Goal: Task Accomplishment & Management: Manage account settings

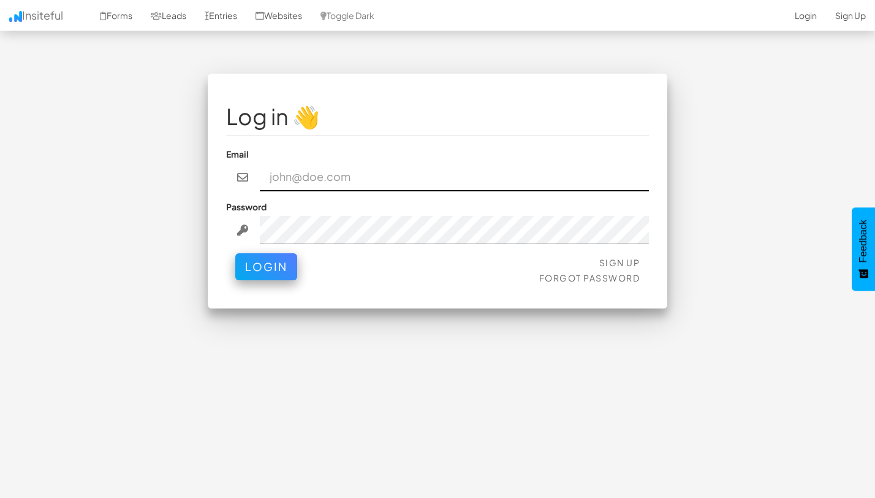
type input "team@joinopus.org"
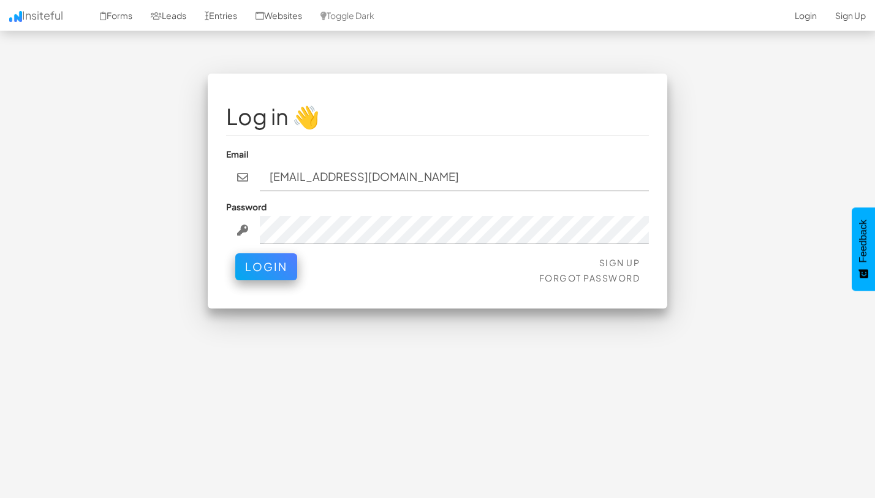
click at [261, 282] on div "Sign Up Forgot Password Login" at bounding box center [437, 271] width 423 height 37
click at [253, 269] on button "Login" at bounding box center [266, 263] width 62 height 27
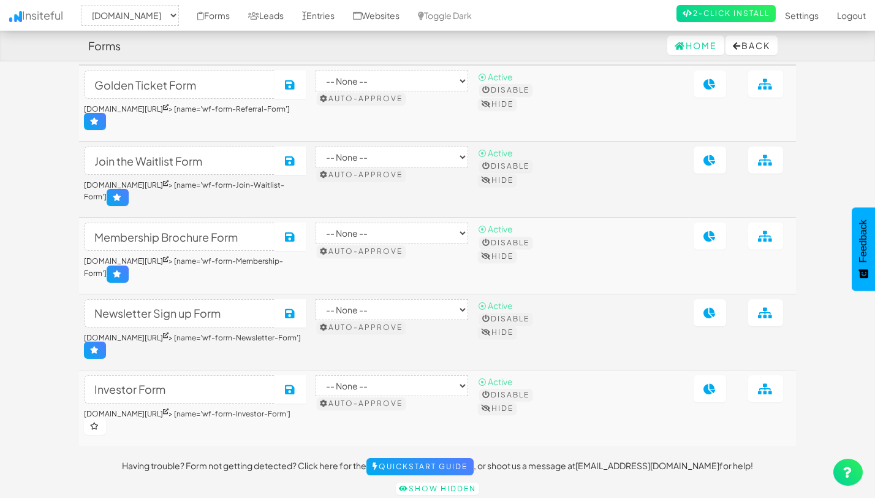
scroll to position [41, 0]
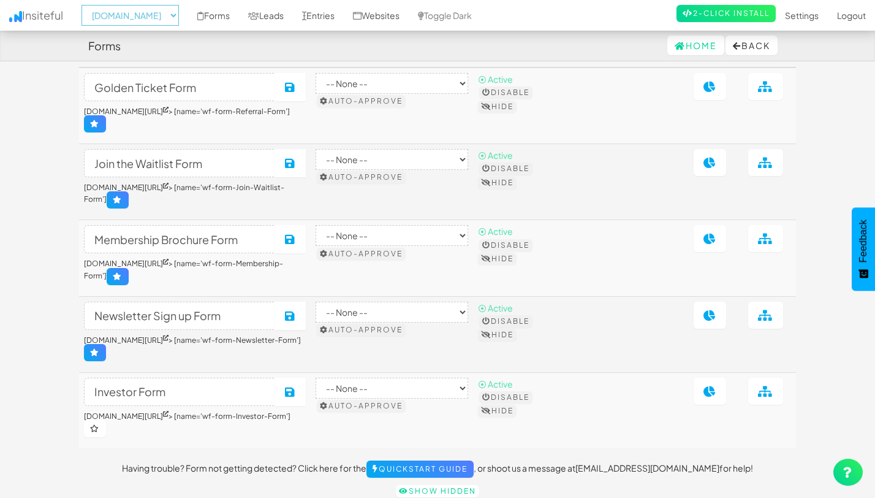
click at [170, 16] on select "-- None -- [DOMAIN_NAME] [DOMAIN_NAME] [DOMAIN_NAME]" at bounding box center [130, 15] width 97 height 21
select select "2528"
click at [85, 5] on select "-- None -- [DOMAIN_NAME] [DOMAIN_NAME] [DOMAIN_NAME]" at bounding box center [130, 15] width 97 height 21
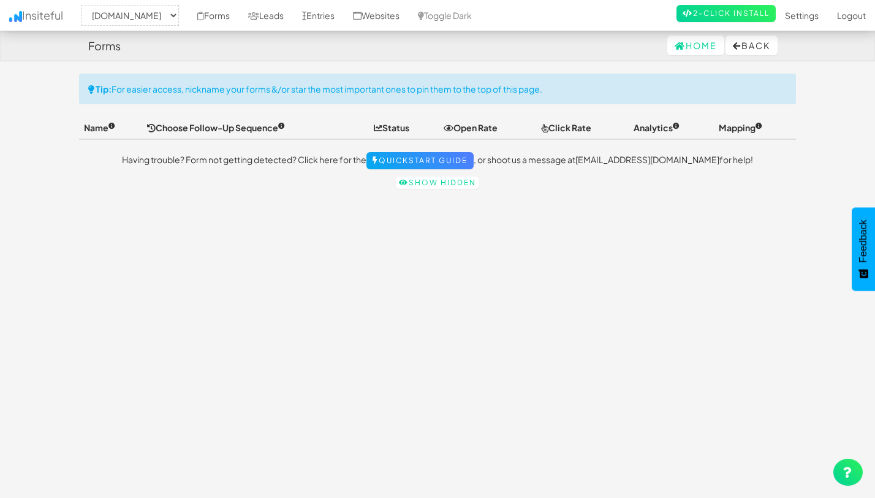
select select "2528"
click at [213, 18] on link "Forms" at bounding box center [213, 15] width 51 height 31
select select "2528"
click at [122, 12] on select "-- None -- [DOMAIN_NAME] [DOMAIN_NAME] [DOMAIN_NAME]" at bounding box center [130, 15] width 97 height 21
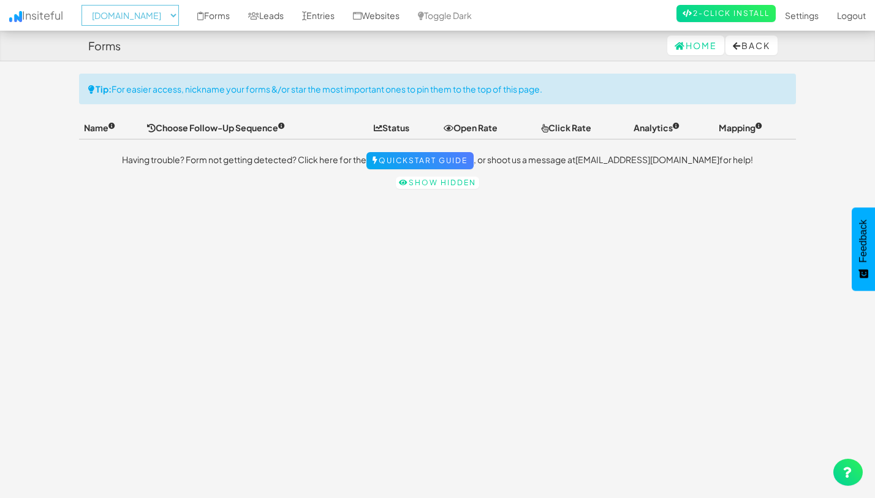
select select
click at [85, 5] on select "-- None -- [DOMAIN_NAME] [DOMAIN_NAME] [DOMAIN_NAME]" at bounding box center [130, 15] width 97 height 21
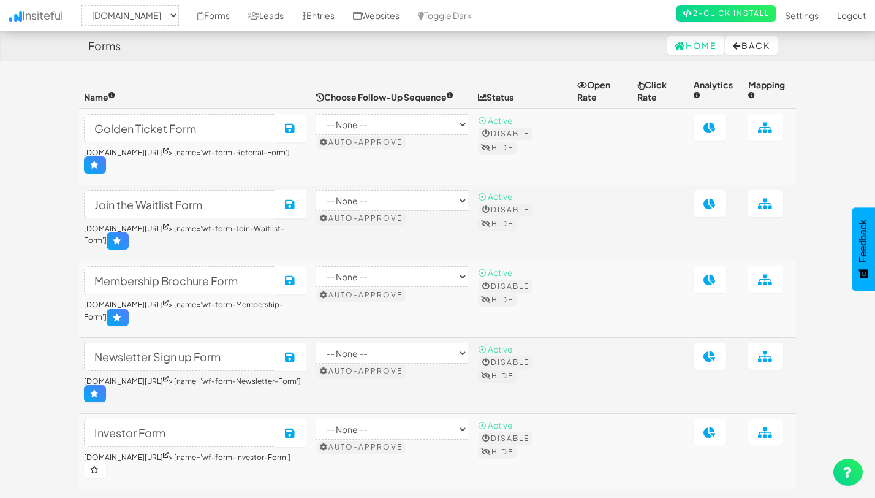
select select "2344"
click at [221, 16] on link "Forms" at bounding box center [213, 15] width 51 height 31
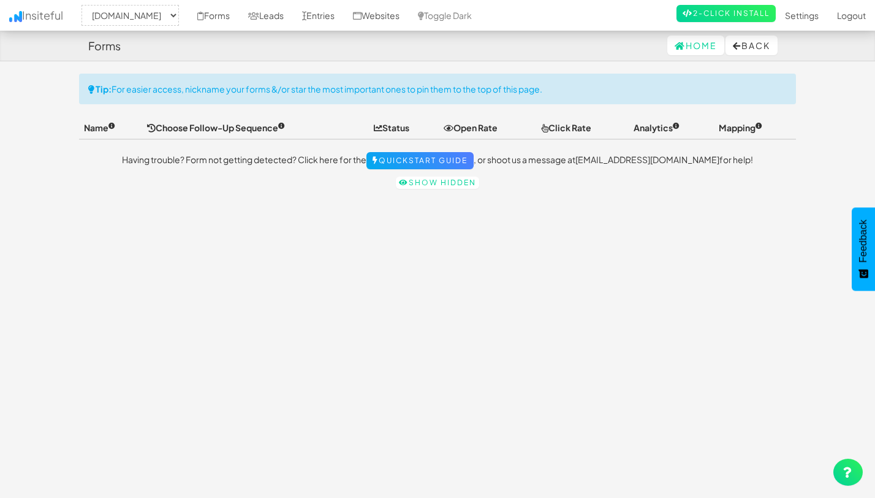
select select "2344"
click at [418, 185] on link "Show hidden" at bounding box center [437, 183] width 83 height 12
select select "2344"
click at [223, 20] on link "Forms" at bounding box center [213, 15] width 51 height 31
click at [151, 12] on select "-- None -- [DOMAIN_NAME] [DOMAIN_NAME] [DOMAIN_NAME]" at bounding box center [130, 15] width 97 height 21
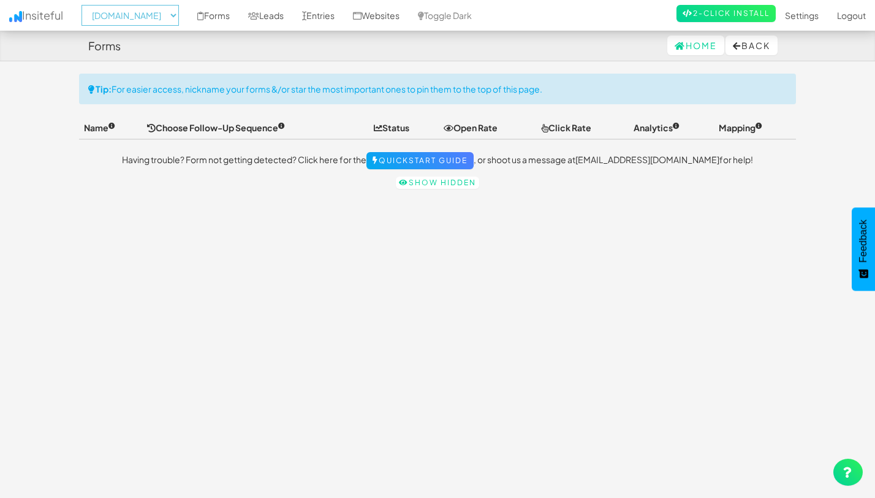
select select "2352"
click at [85, 5] on select "-- None -- [DOMAIN_NAME] [DOMAIN_NAME] [DOMAIN_NAME]" at bounding box center [130, 15] width 97 height 21
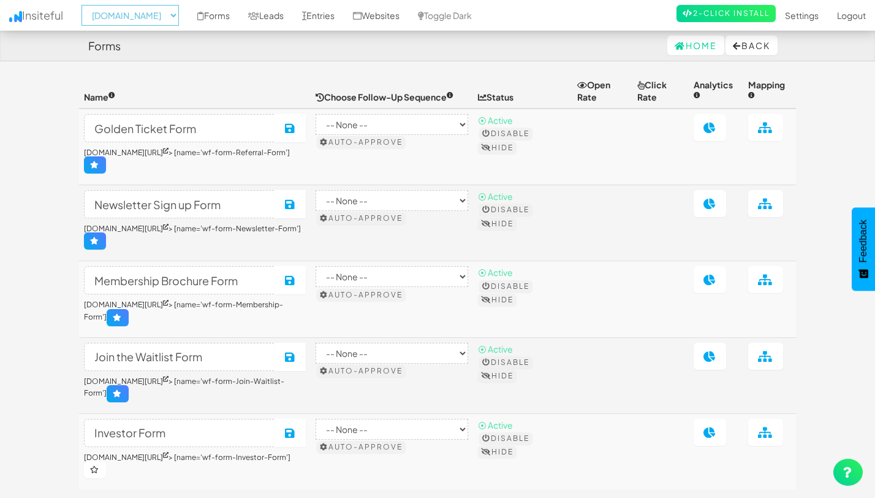
click at [167, 20] on select "-- None -- [DOMAIN_NAME] [DOMAIN_NAME] [DOMAIN_NAME]" at bounding box center [130, 15] width 97 height 21
select select "2528"
click at [85, 5] on select "-- None -- [DOMAIN_NAME] [DOMAIN_NAME] [DOMAIN_NAME]" at bounding box center [130, 15] width 97 height 21
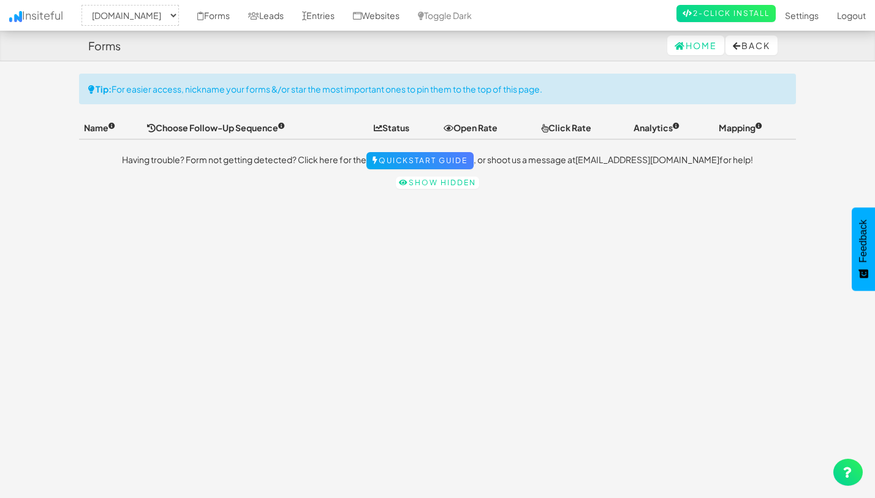
select select "2528"
click at [409, 21] on link "Websites" at bounding box center [376, 15] width 65 height 31
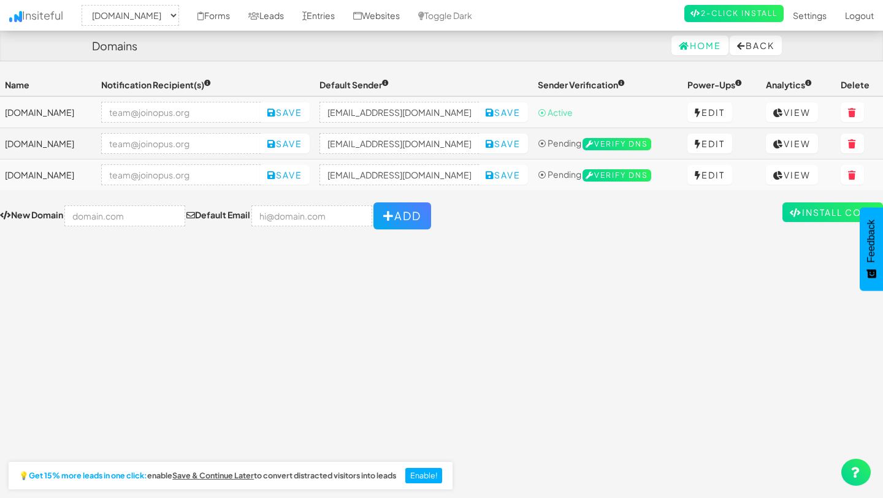
select select "2528"
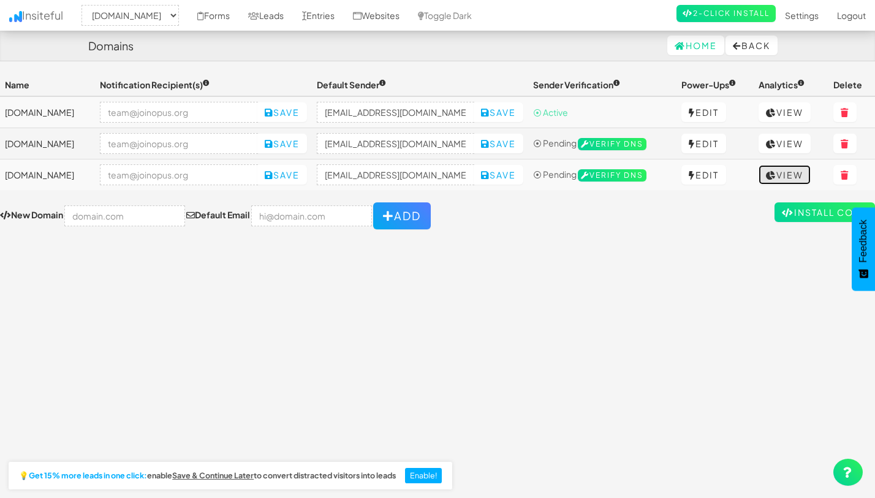
click at [790, 176] on link "View" at bounding box center [785, 175] width 52 height 20
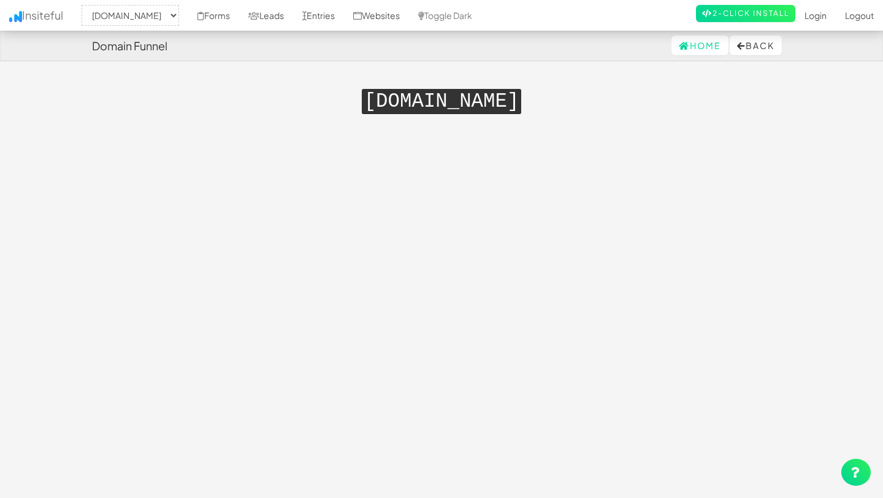
select select "2528"
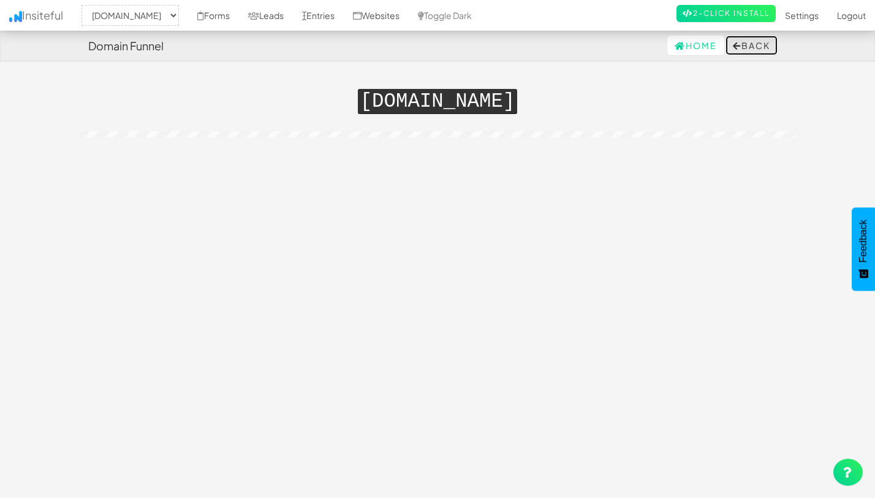
click at [744, 49] on button "Back" at bounding box center [752, 46] width 52 height 20
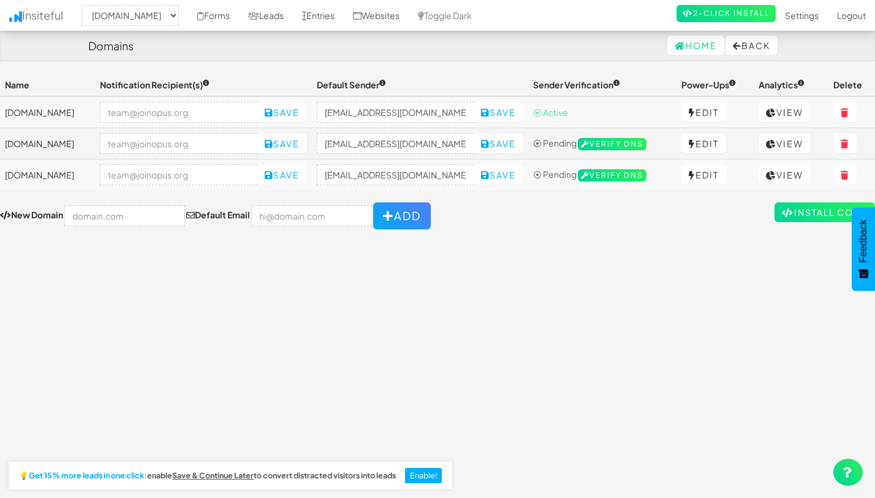
select select "2528"
click at [786, 140] on link "View" at bounding box center [785, 144] width 52 height 20
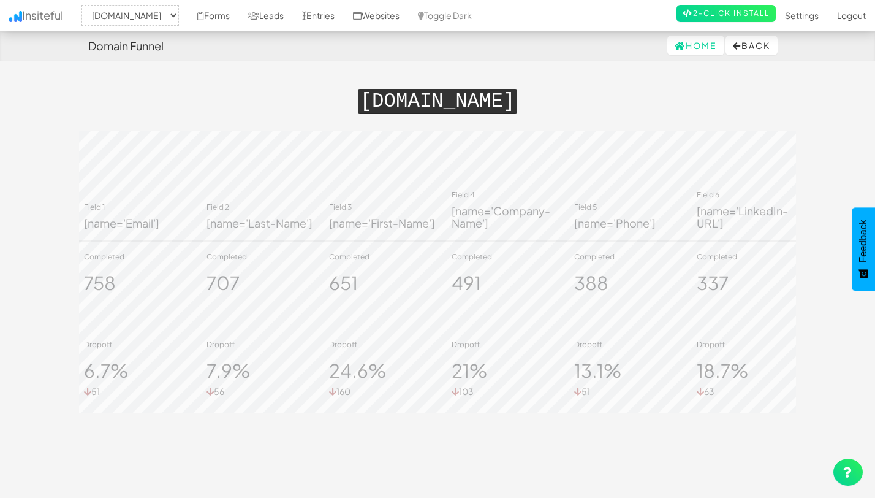
select select "2528"
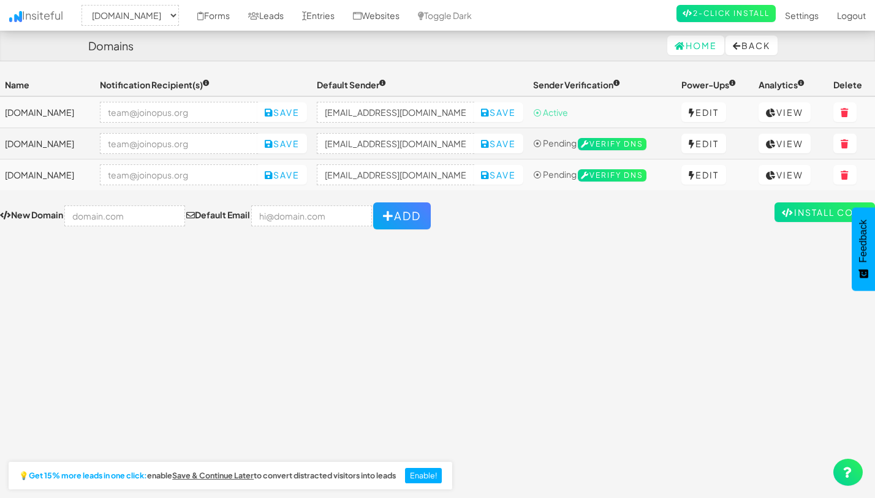
select select "2528"
click at [690, 147] on link "Edit" at bounding box center [704, 144] width 45 height 20
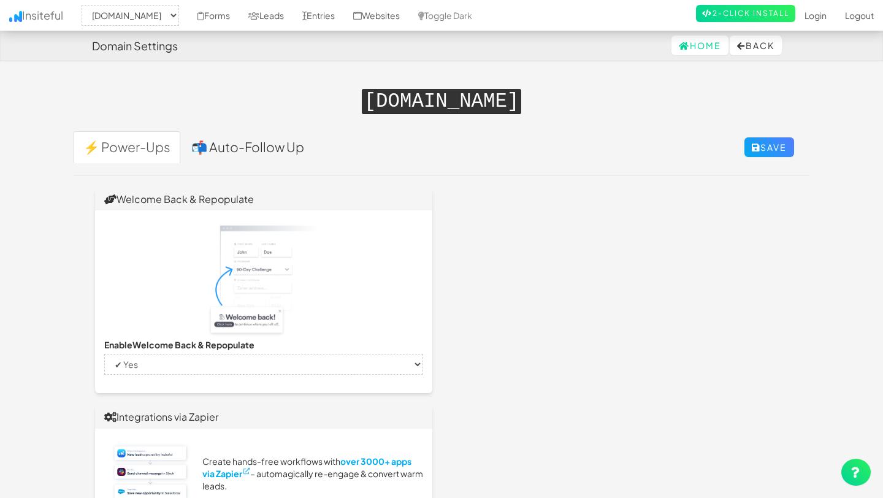
select select "2528"
select select "true"
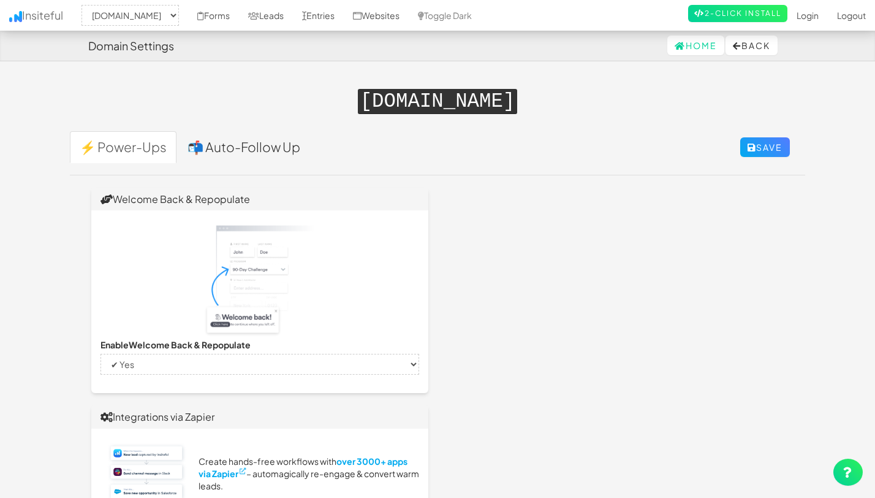
select select "false"
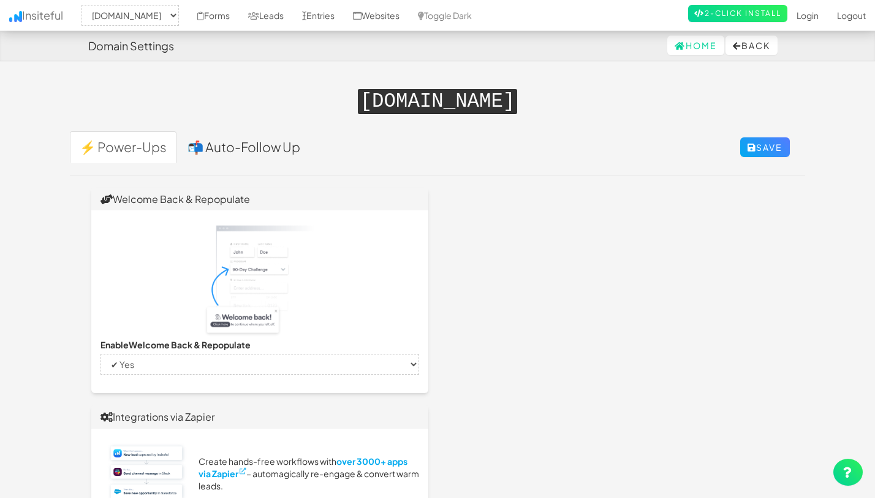
select select "false"
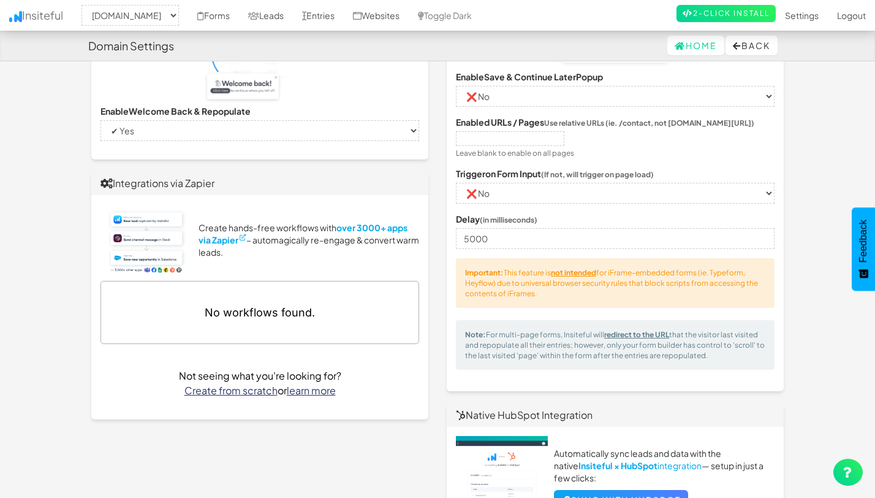
scroll to position [236, 0]
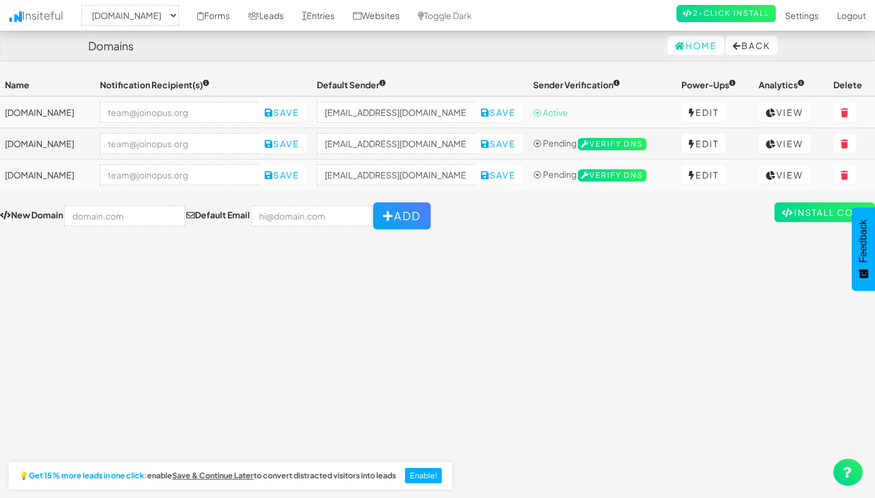
select select "2528"
click at [705, 173] on link "Edit" at bounding box center [704, 175] width 45 height 20
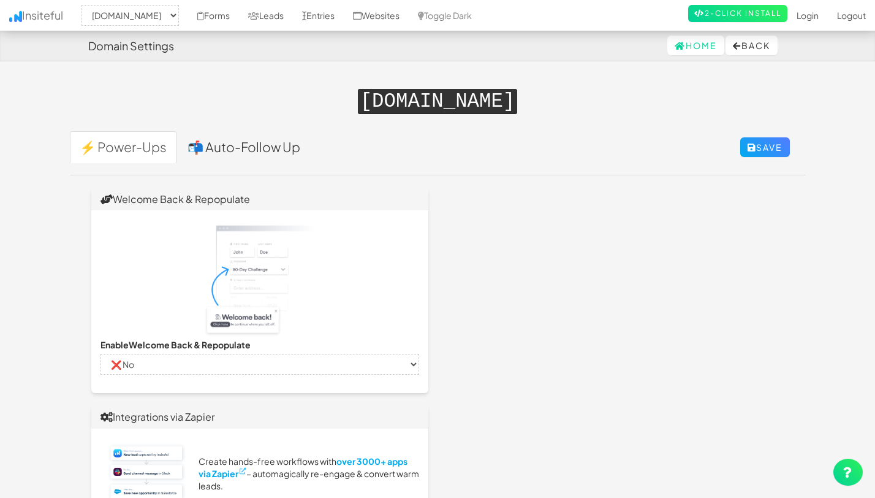
select select "2528"
select select "false"
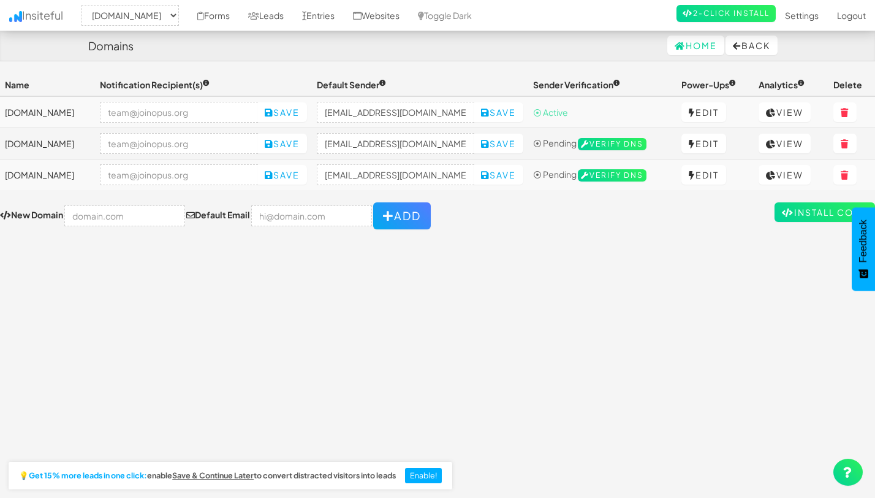
select select "2528"
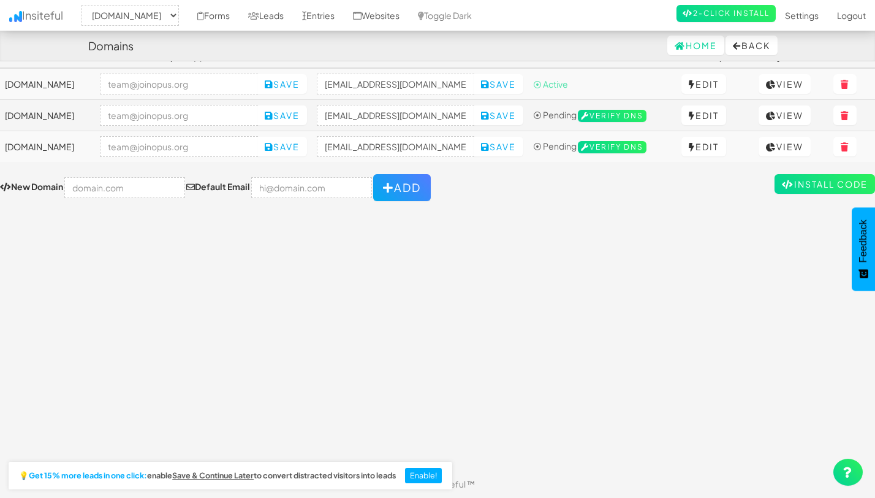
scroll to position [29, 0]
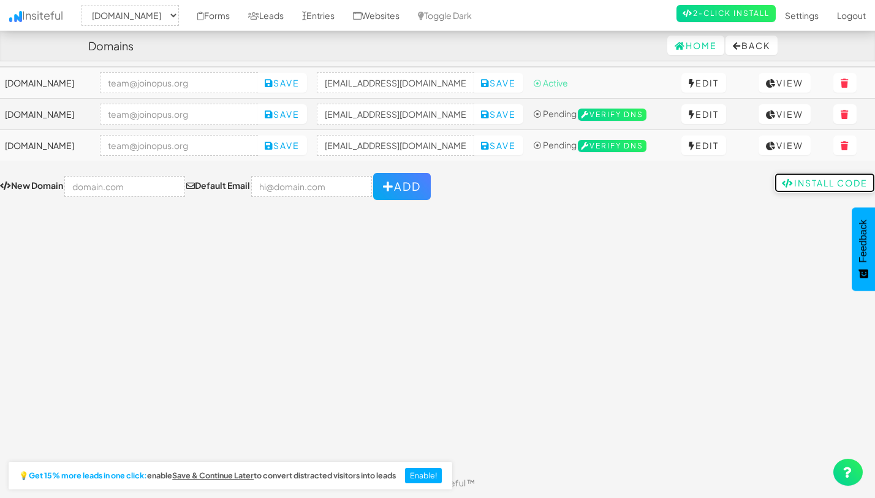
click at [792, 179] on link "Install Code" at bounding box center [825, 183] width 101 height 20
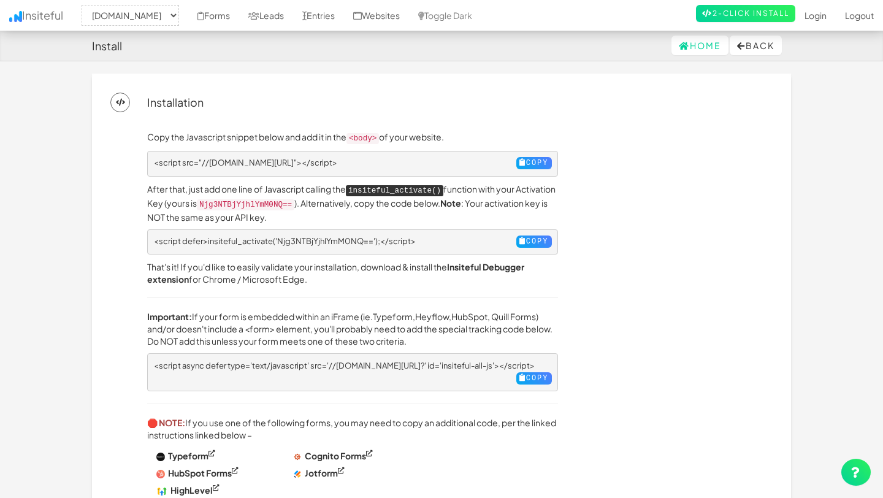
select select "2528"
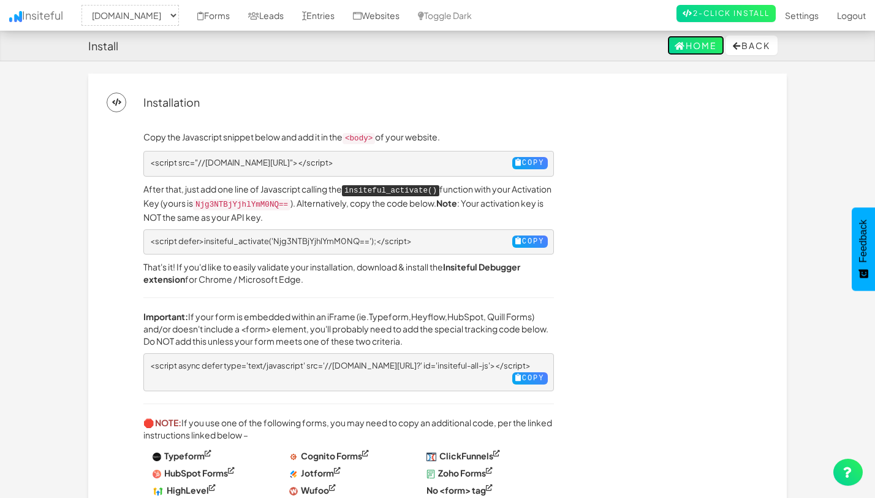
click at [675, 50] on icon at bounding box center [680, 46] width 11 height 9
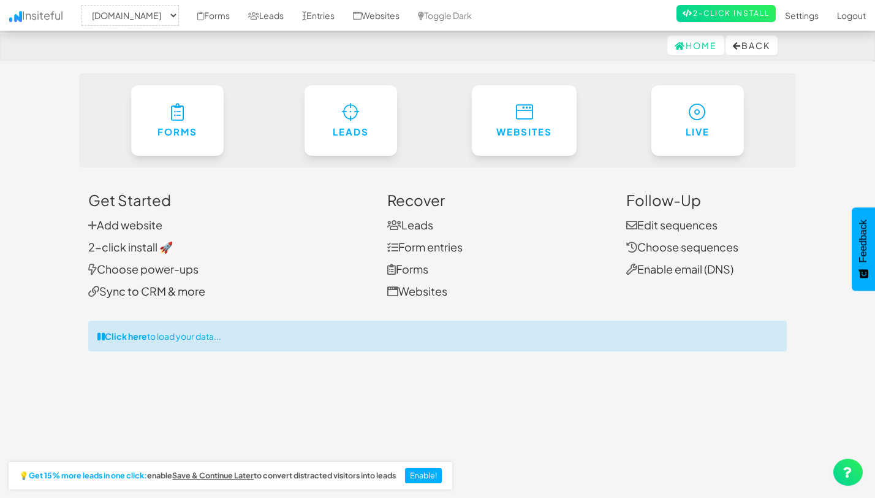
select select "2528"
click at [220, 17] on link "Forms" at bounding box center [213, 15] width 51 height 31
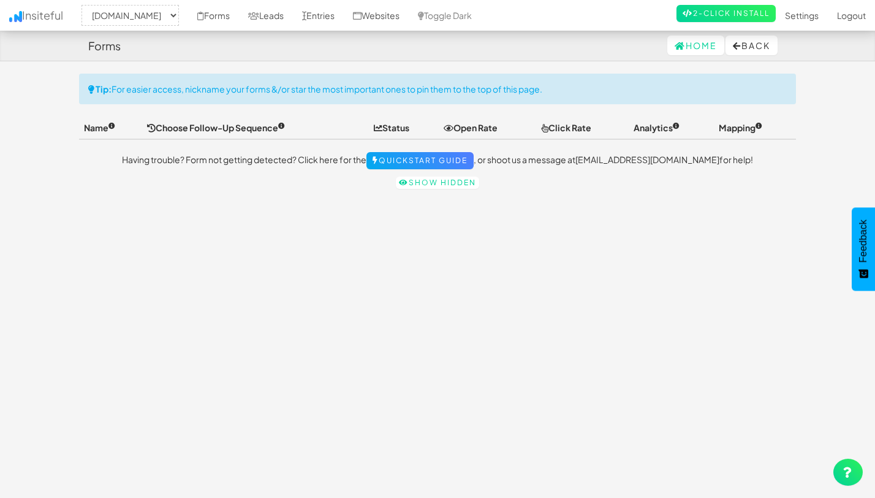
select select "2528"
click at [278, 17] on link "Leads" at bounding box center [266, 15] width 54 height 31
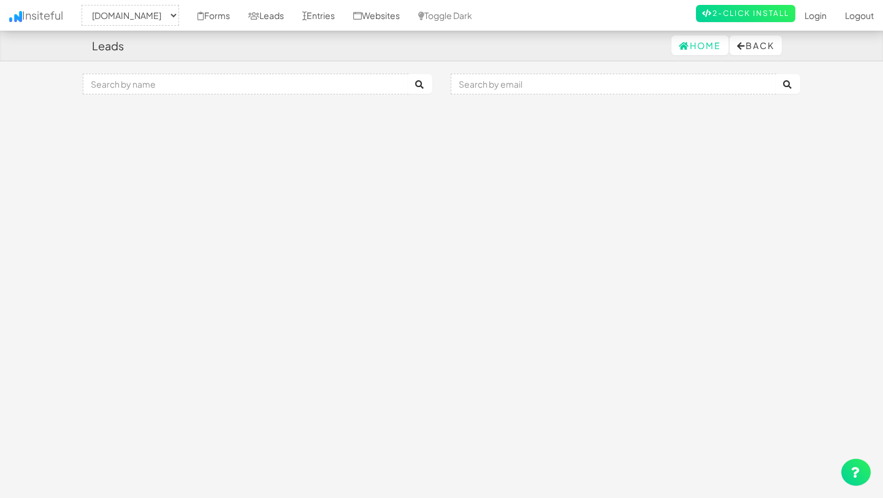
select select "2528"
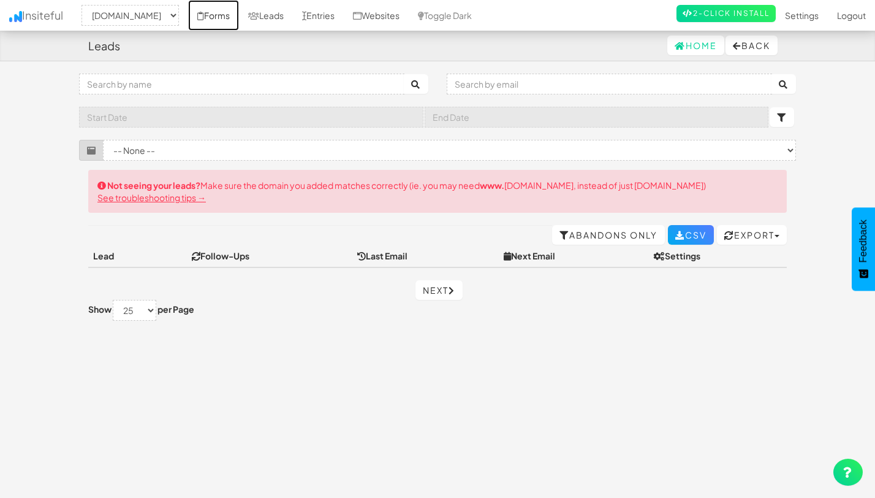
click at [217, 17] on link "Forms" at bounding box center [213, 15] width 51 height 31
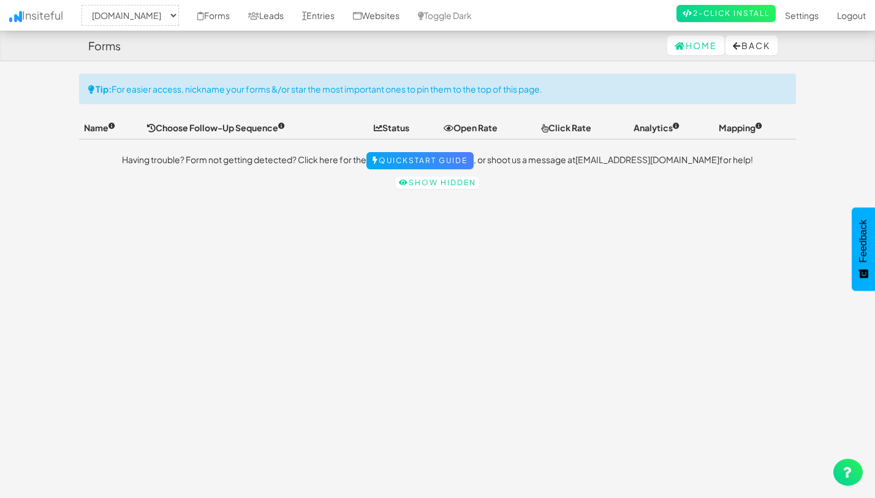
select select "2528"
click at [117, 16] on select "-- None -- [DOMAIN_NAME] [DOMAIN_NAME] [DOMAIN_NAME]" at bounding box center [130, 15] width 97 height 21
select select "2344"
click at [85, 5] on select "-- None -- [DOMAIN_NAME] [DOMAIN_NAME] [DOMAIN_NAME]" at bounding box center [130, 15] width 97 height 21
select select "2344"
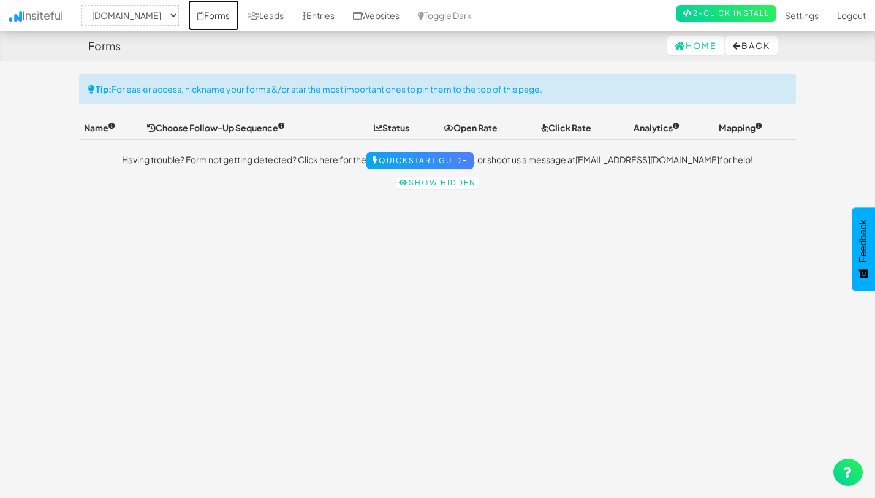
click at [226, 20] on link "Forms" at bounding box center [213, 15] width 51 height 31
click at [150, 14] on select "-- None -- [DOMAIN_NAME] [DOMAIN_NAME] [DOMAIN_NAME]" at bounding box center [130, 15] width 97 height 21
select select "2352"
click at [85, 5] on select "-- None -- [DOMAIN_NAME] [DOMAIN_NAME] [DOMAIN_NAME]" at bounding box center [130, 15] width 97 height 21
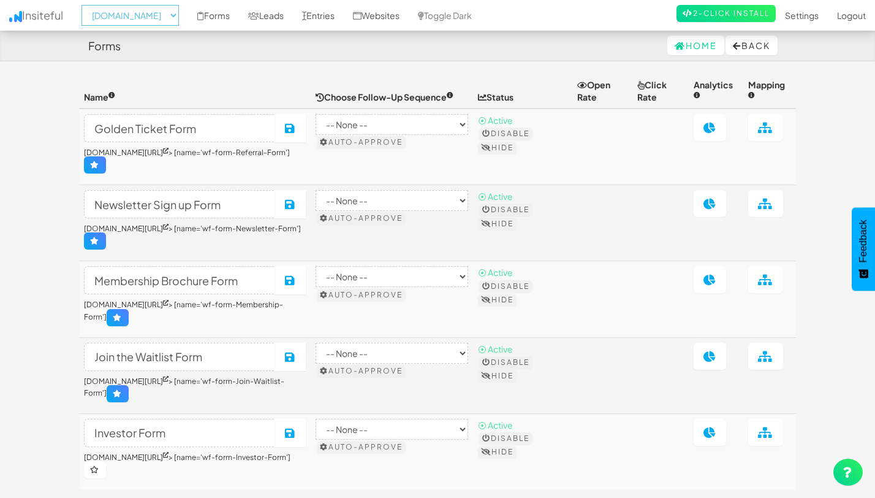
click at [154, 12] on select "-- None -- [DOMAIN_NAME] [DOMAIN_NAME] [DOMAIN_NAME]" at bounding box center [130, 15] width 97 height 21
select select "2528"
click at [85, 5] on select "-- None -- [DOMAIN_NAME] [DOMAIN_NAME] [DOMAIN_NAME]" at bounding box center [130, 15] width 97 height 21
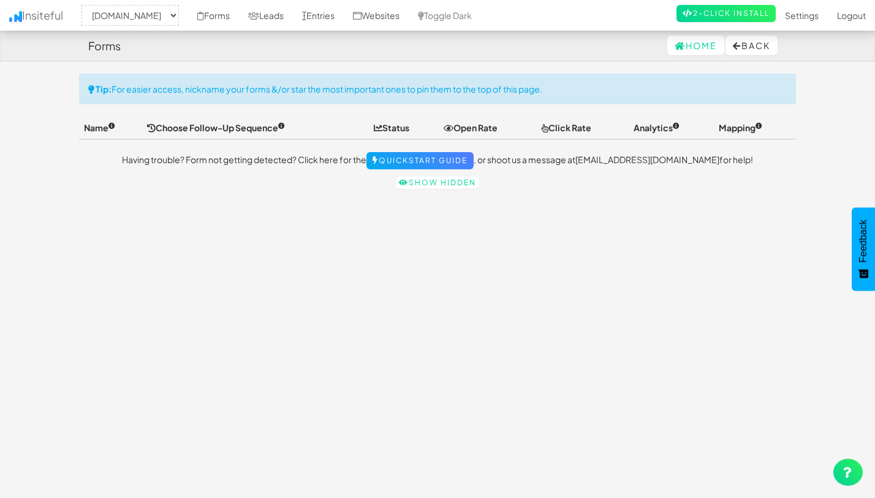
select select "2528"
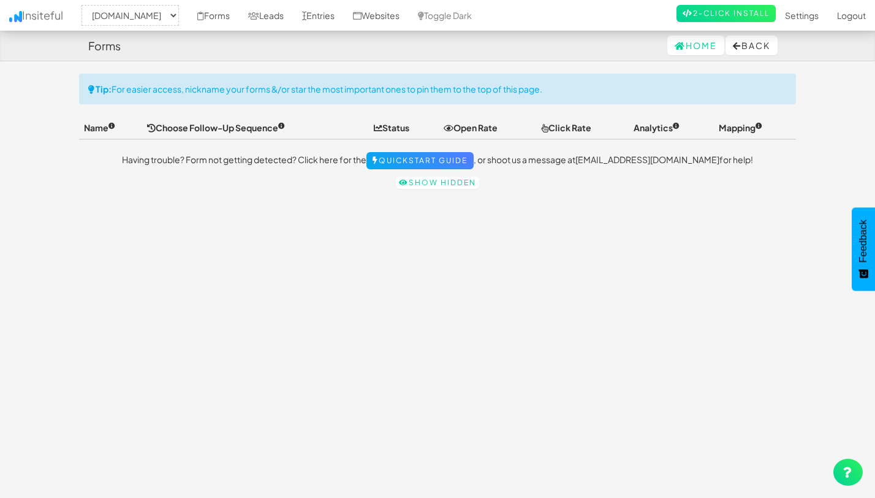
scroll to position [29, 0]
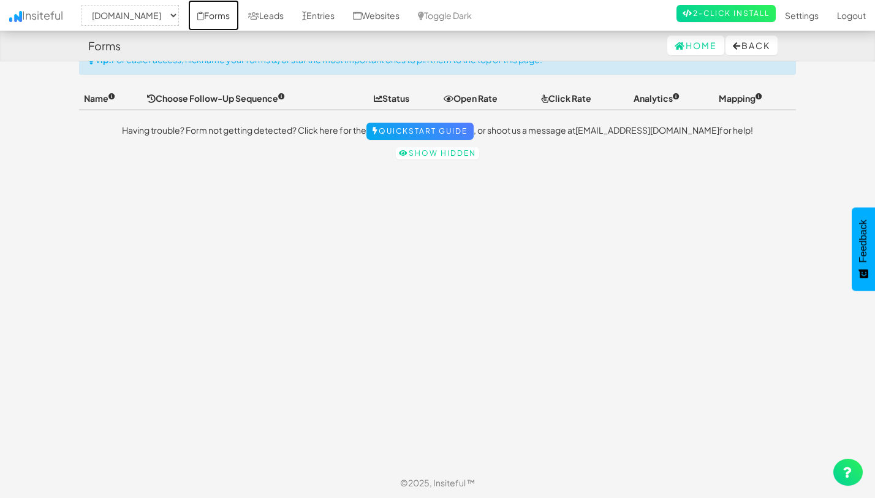
click at [221, 17] on link "Forms" at bounding box center [213, 15] width 51 height 31
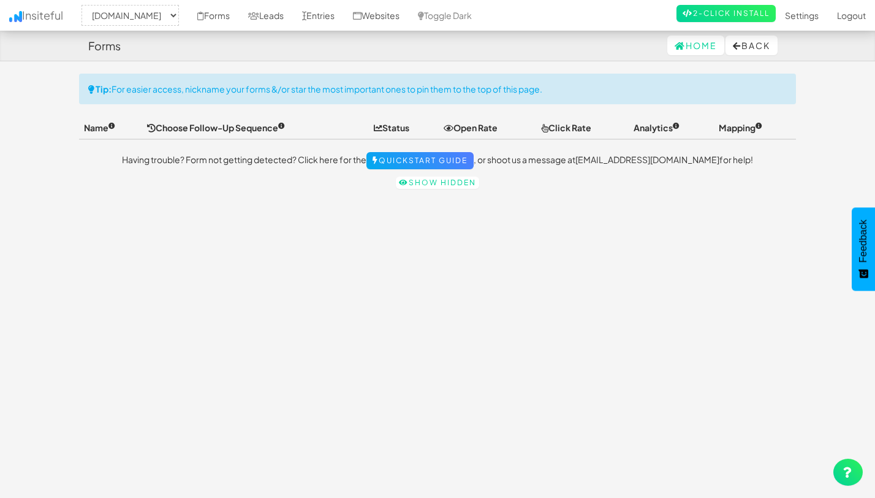
select select "2528"
click at [221, 17] on link "Forms" at bounding box center [213, 15] width 51 height 31
select select "2528"
click at [438, 164] on link "Quickstart Guide" at bounding box center [420, 160] width 107 height 17
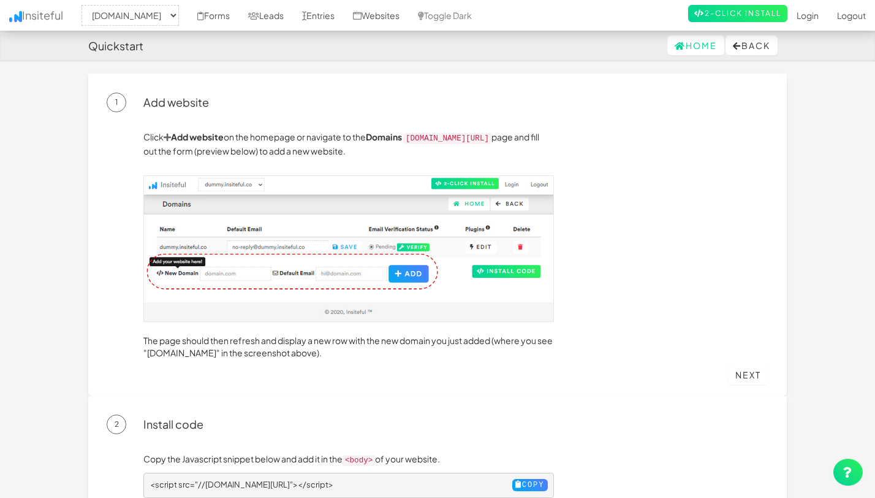
select select "2528"
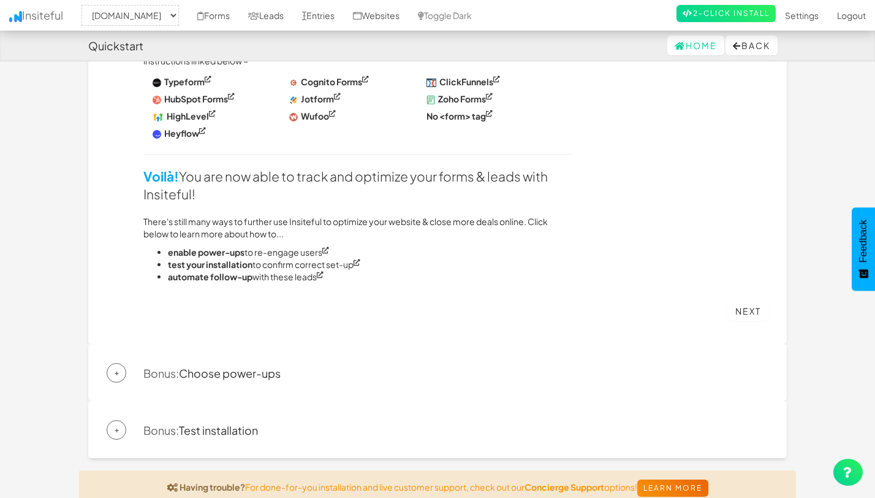
scroll to position [797, 0]
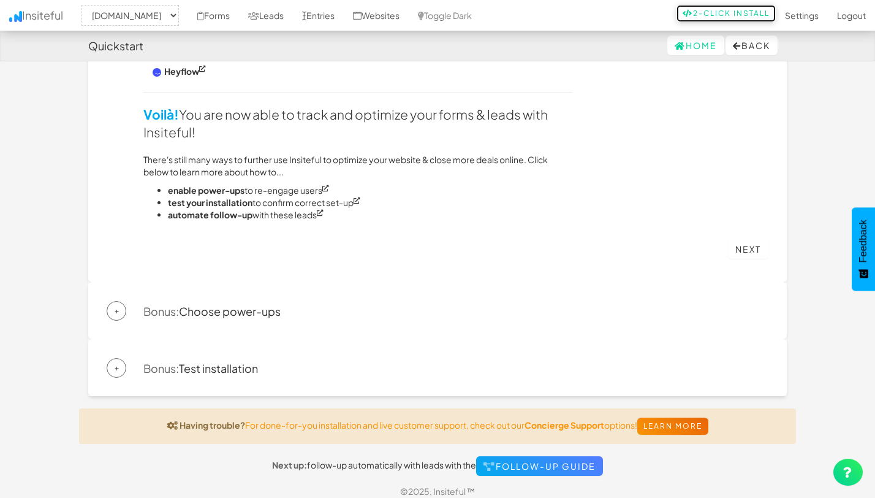
click at [718, 18] on link "2-Click Install" at bounding box center [726, 13] width 99 height 17
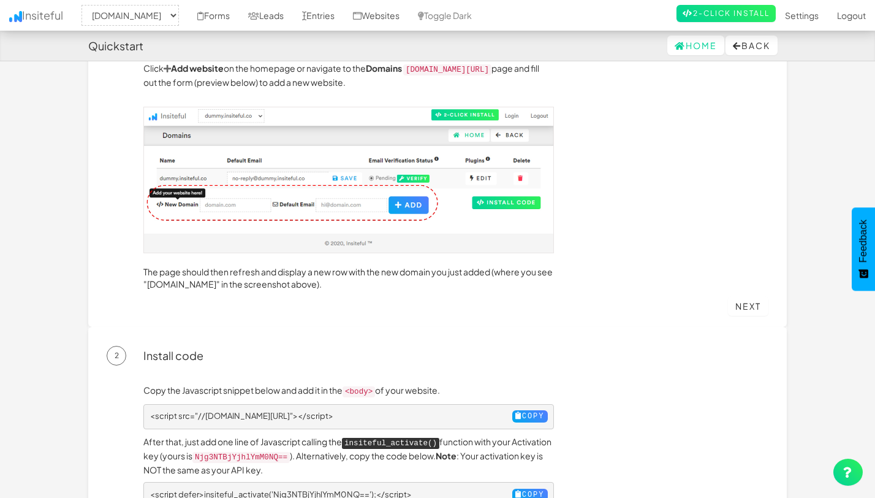
scroll to position [70, 0]
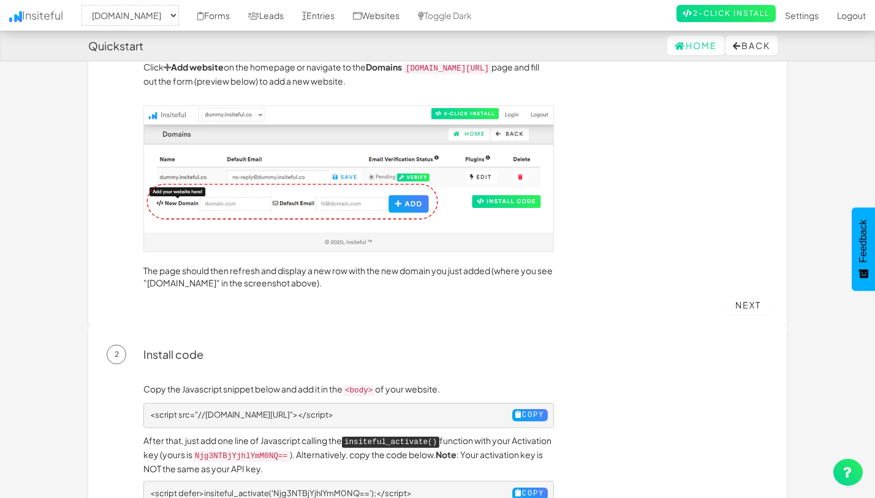
click at [145, 1] on div "-- None -- theeasies.com www.joinopus.org joinopus.org Forms Leads Entries Webs…" at bounding box center [437, 15] width 857 height 31
click at [135, 10] on select "-- None -- [DOMAIN_NAME] [DOMAIN_NAME] [DOMAIN_NAME]" at bounding box center [130, 15] width 97 height 21
select select "2344"
click at [85, 5] on select "-- None -- [DOMAIN_NAME] [DOMAIN_NAME] [DOMAIN_NAME]" at bounding box center [130, 15] width 97 height 21
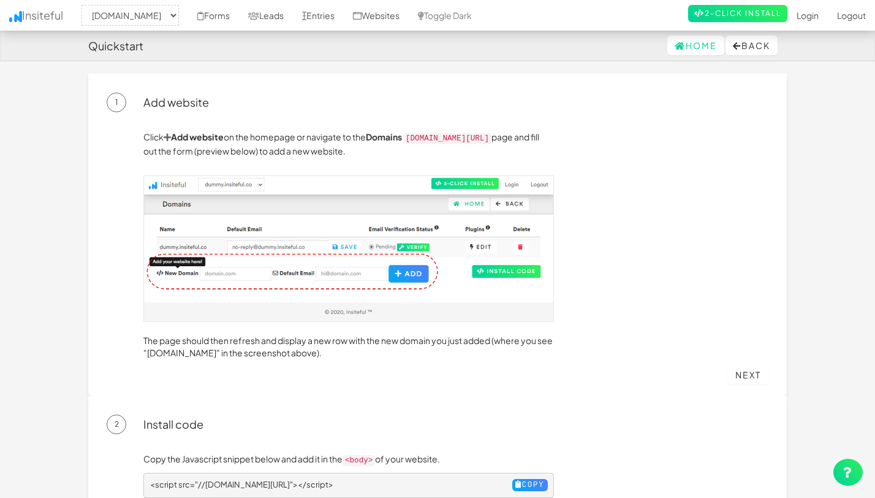
select select "2344"
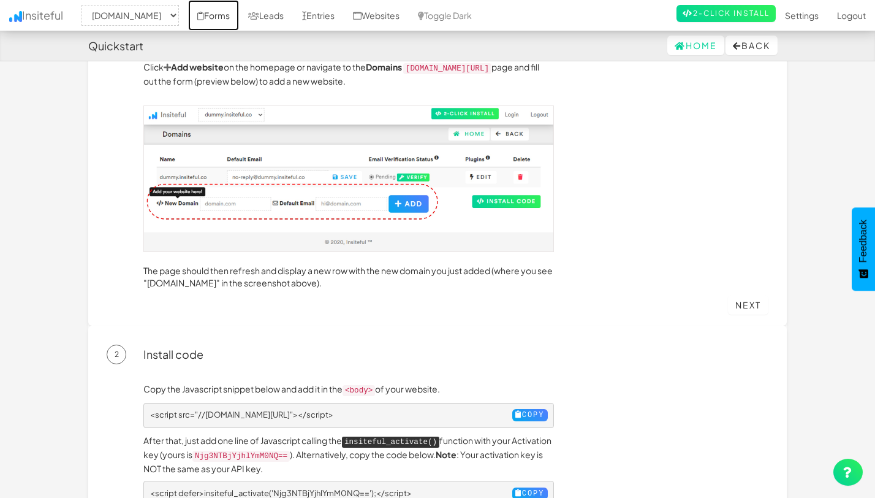
click at [216, 17] on link "Forms" at bounding box center [213, 15] width 51 height 31
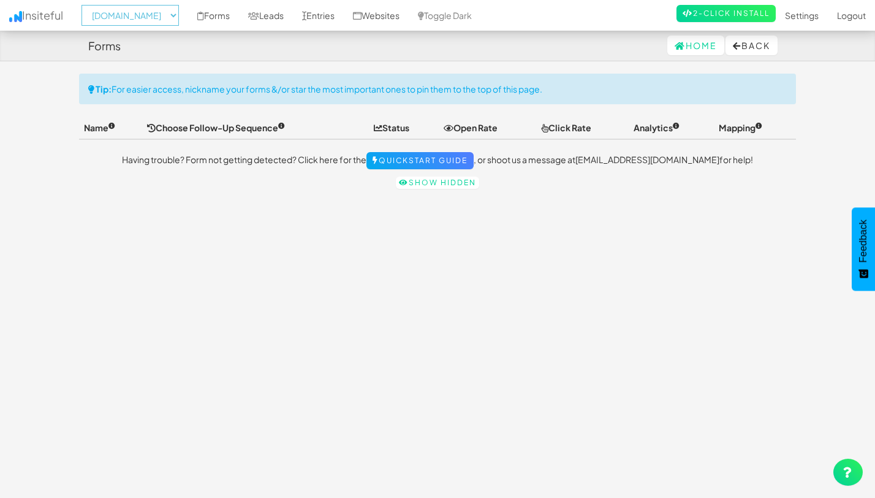
click at [162, 15] on select "-- None -- [DOMAIN_NAME] [DOMAIN_NAME] [DOMAIN_NAME]" at bounding box center [130, 15] width 97 height 21
select select "2352"
click at [85, 5] on select "-- None -- [DOMAIN_NAME] [DOMAIN_NAME] [DOMAIN_NAME]" at bounding box center [130, 15] width 97 height 21
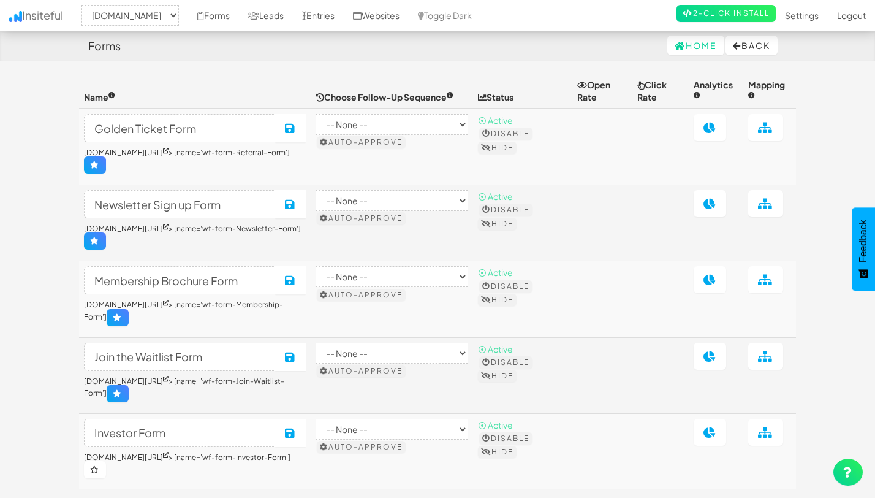
select select "2352"
click at [156, 15] on select "-- None -- [DOMAIN_NAME] [DOMAIN_NAME] [DOMAIN_NAME]" at bounding box center [130, 15] width 97 height 21
click at [802, 14] on link "Settings" at bounding box center [802, 15] width 52 height 31
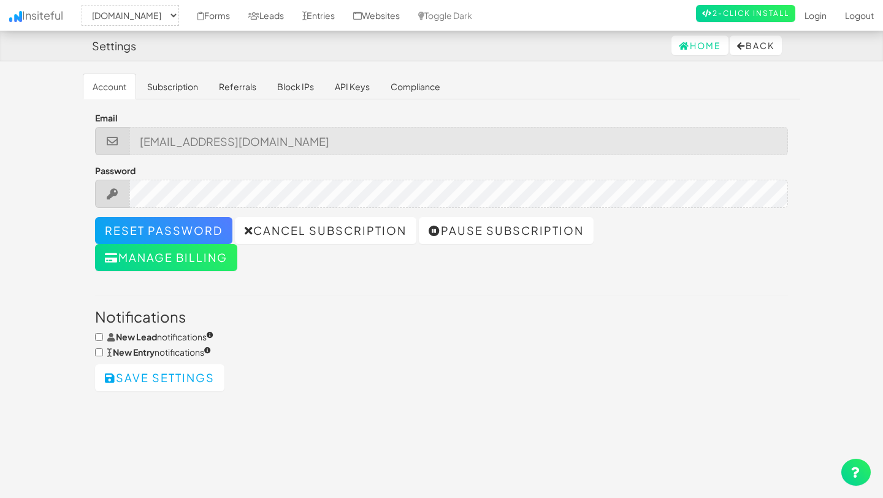
select select "2352"
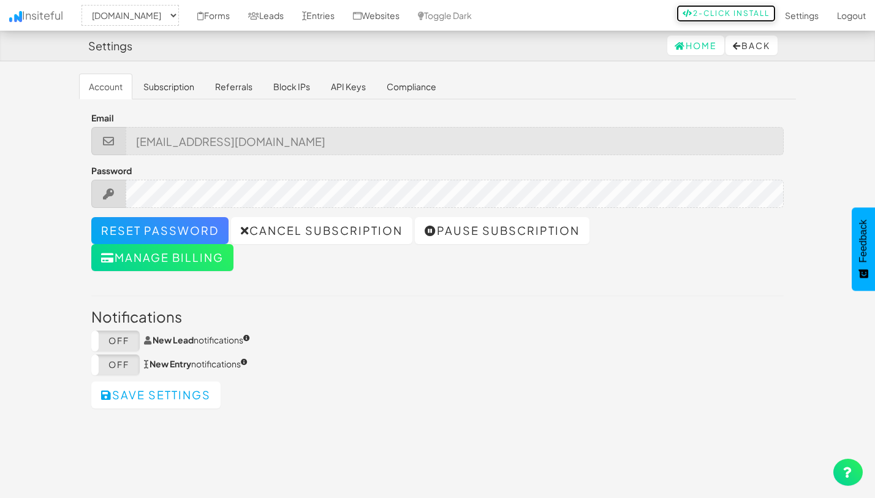
click at [705, 15] on link "2-Click Install" at bounding box center [726, 13] width 99 height 17
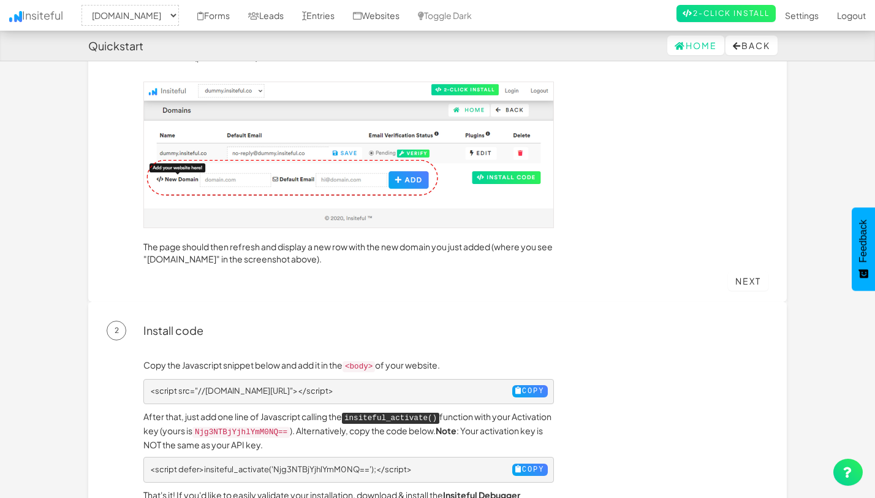
scroll to position [96, 0]
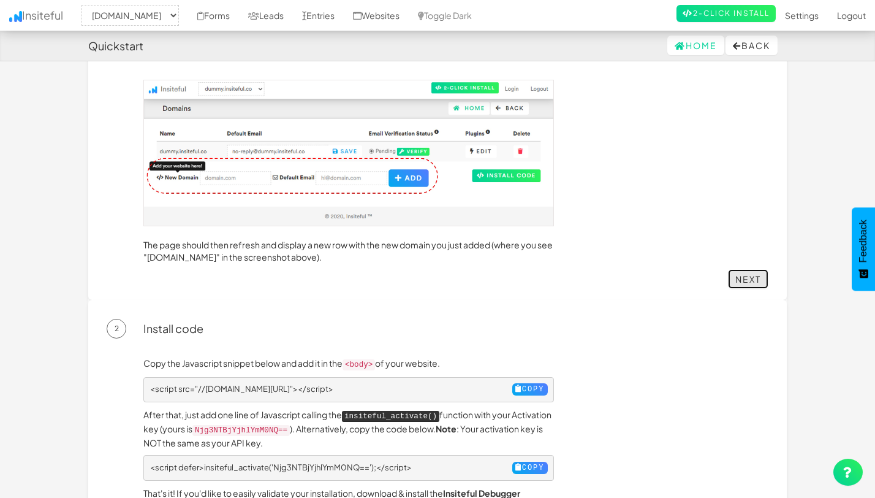
click at [750, 283] on link "Next" at bounding box center [748, 279] width 40 height 20
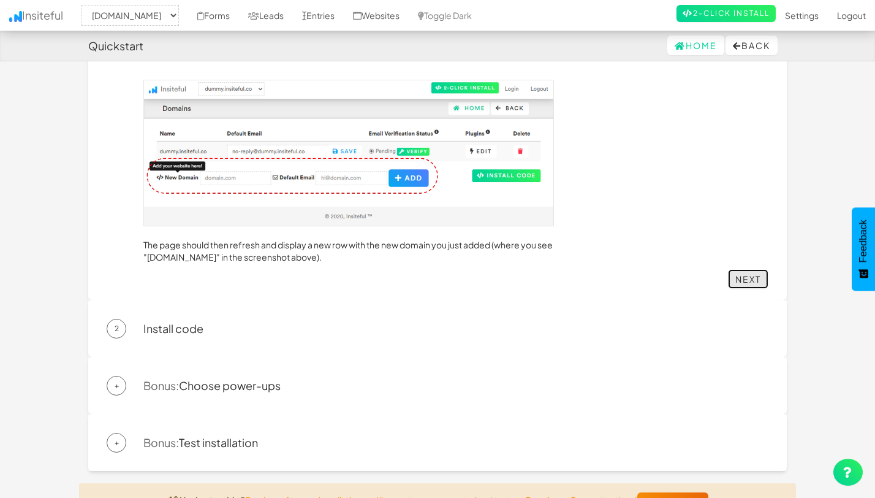
click at [750, 283] on link "Next" at bounding box center [748, 279] width 40 height 20
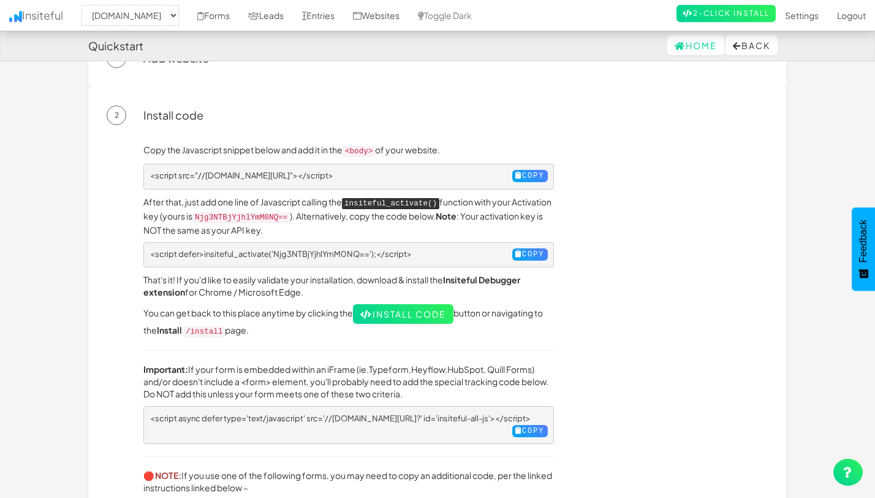
scroll to position [0, 0]
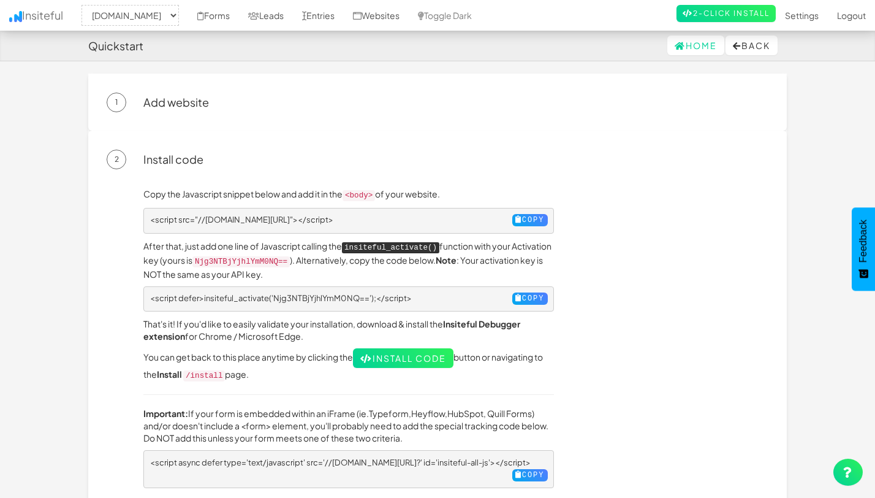
click at [177, 95] on div "1 Add website" at bounding box center [438, 103] width 662 height 20
click at [114, 97] on span "1" at bounding box center [117, 103] width 20 height 20
click at [168, 120] on div "1 Add website Click Add website on the homepage or navigate to the Domains app.…" at bounding box center [437, 102] width 699 height 57
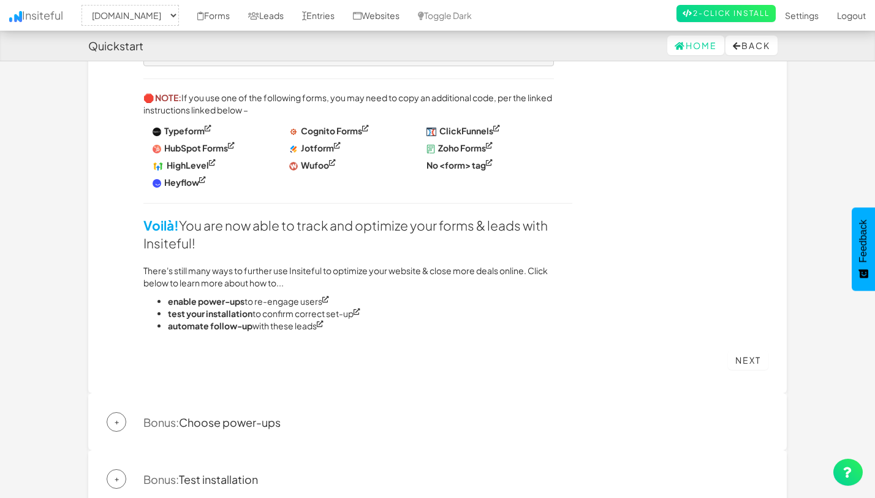
scroll to position [534, 0]
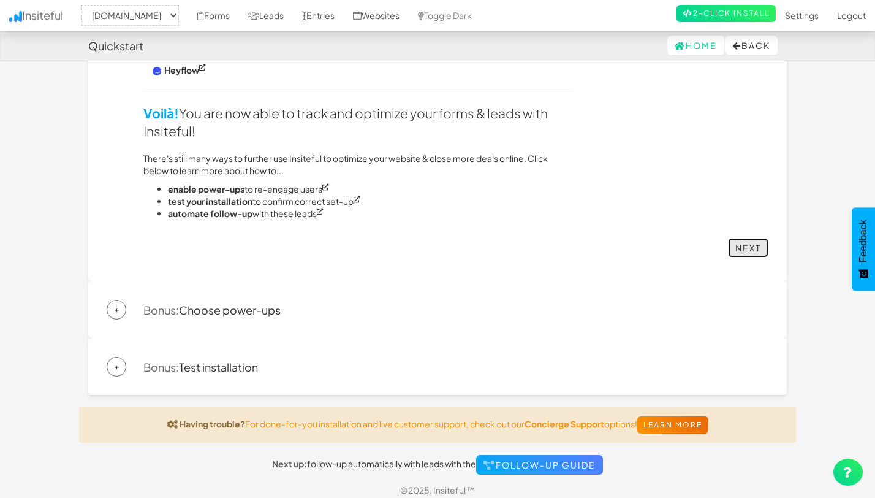
click at [738, 246] on link "Next" at bounding box center [748, 248] width 40 height 20
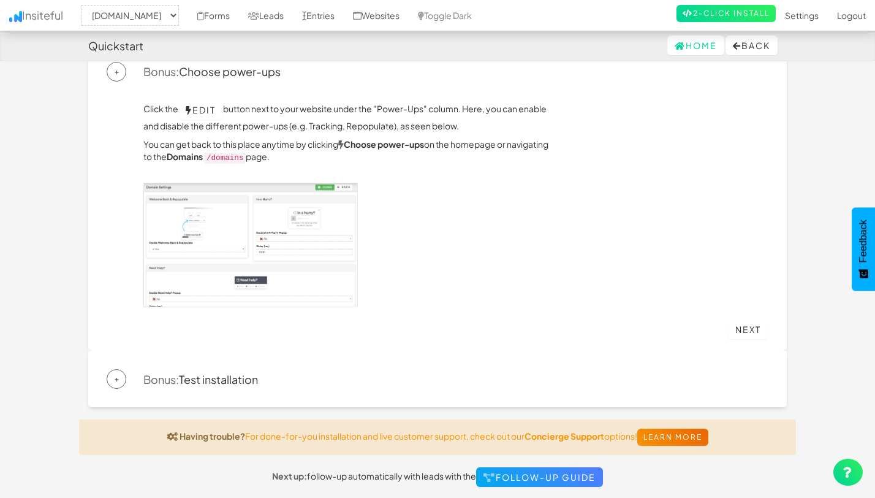
scroll to position [163, 0]
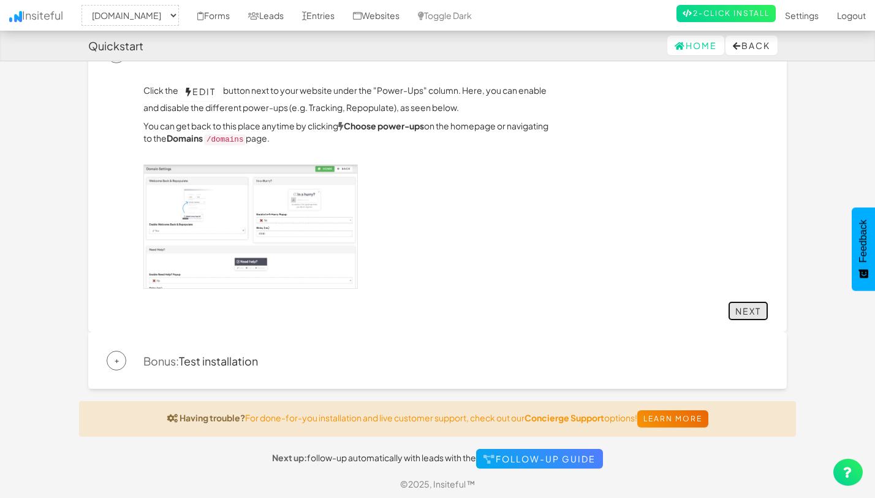
click at [756, 311] on link "Next" at bounding box center [748, 311] width 40 height 20
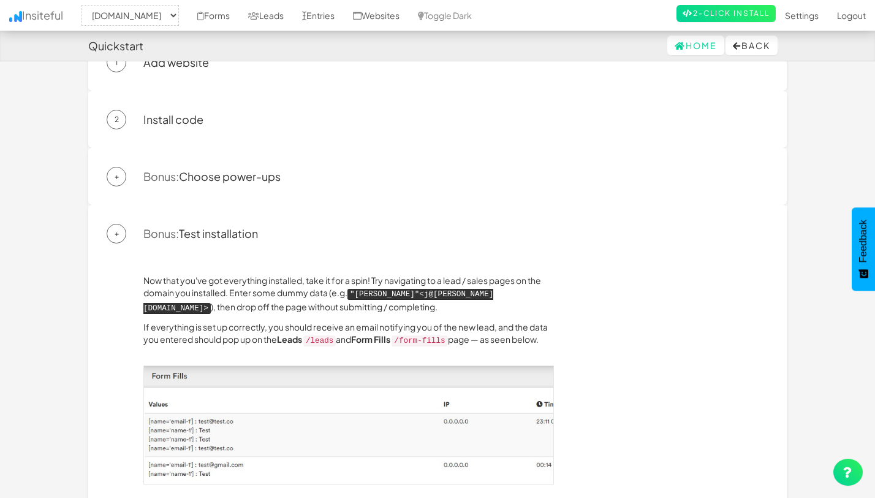
scroll to position [0, 0]
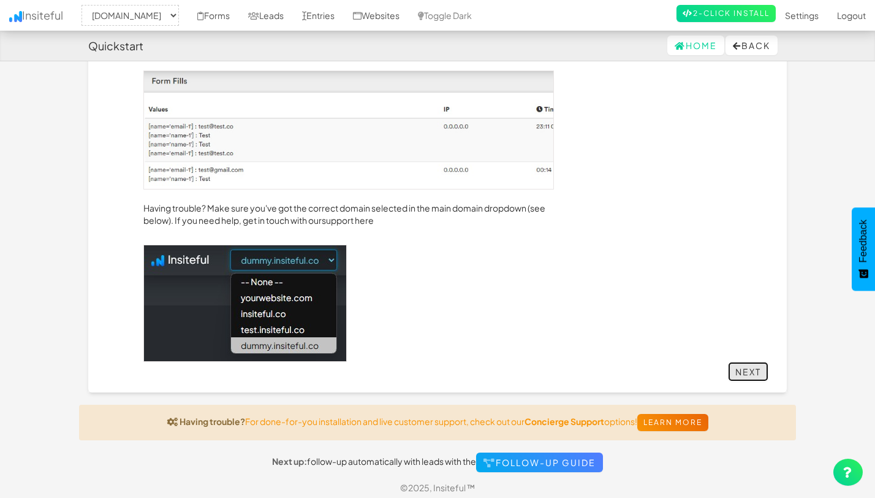
click at [736, 362] on link "Next" at bounding box center [748, 372] width 40 height 20
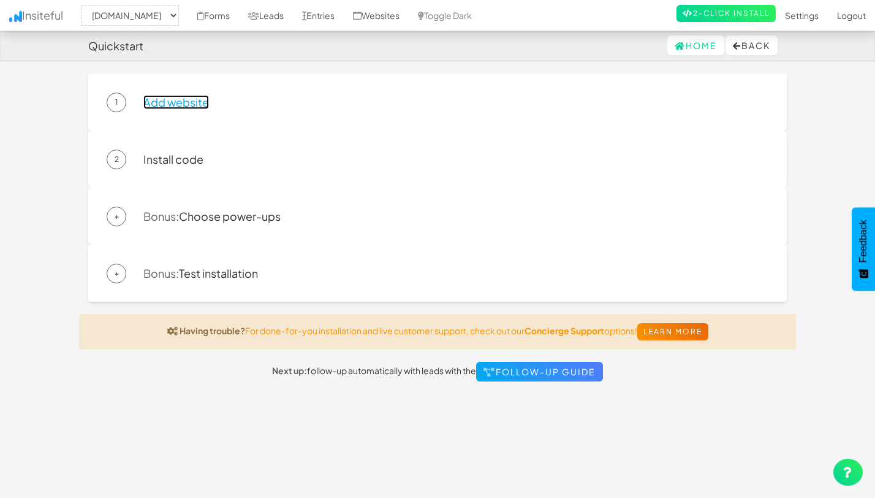
click at [177, 100] on link "Add website" at bounding box center [176, 102] width 66 height 14
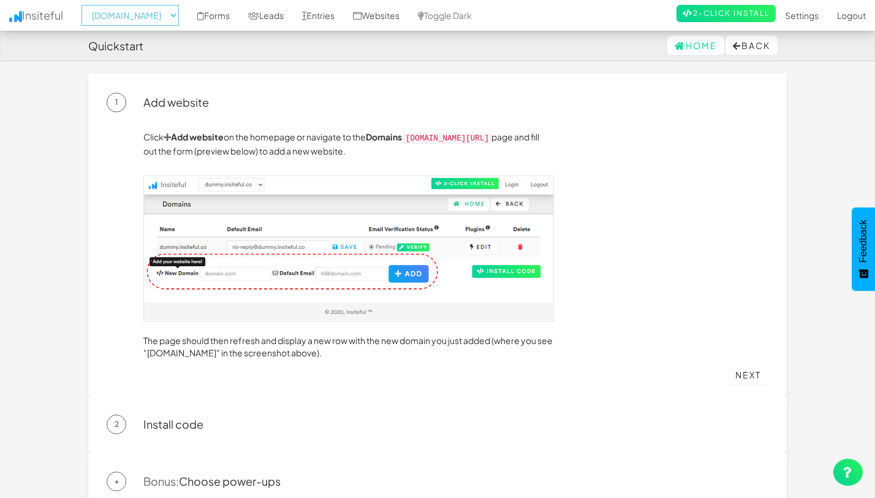
click at [139, 10] on select "-- None -- theeasies.com www.joinopus.org joinopus.org" at bounding box center [130, 15] width 97 height 21
select select "2344"
click at [85, 5] on select "-- None -- theeasies.com www.joinopus.org joinopus.org" at bounding box center [130, 15] width 97 height 21
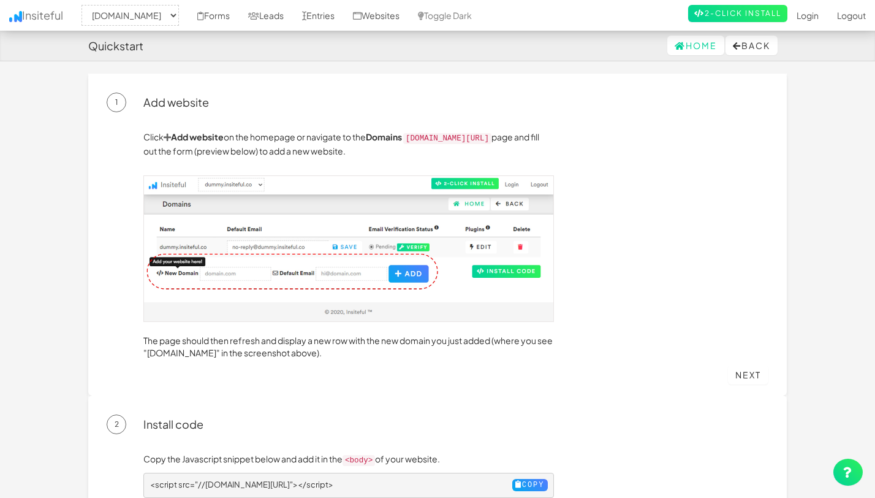
select select "2344"
click at [235, 15] on link "Forms" at bounding box center [213, 15] width 51 height 31
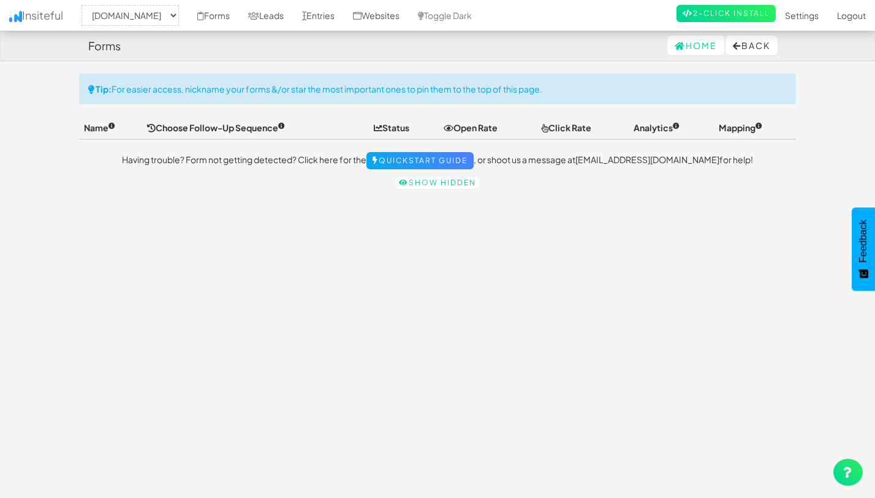
select select "2344"
click at [401, 15] on link "Websites" at bounding box center [376, 15] width 65 height 31
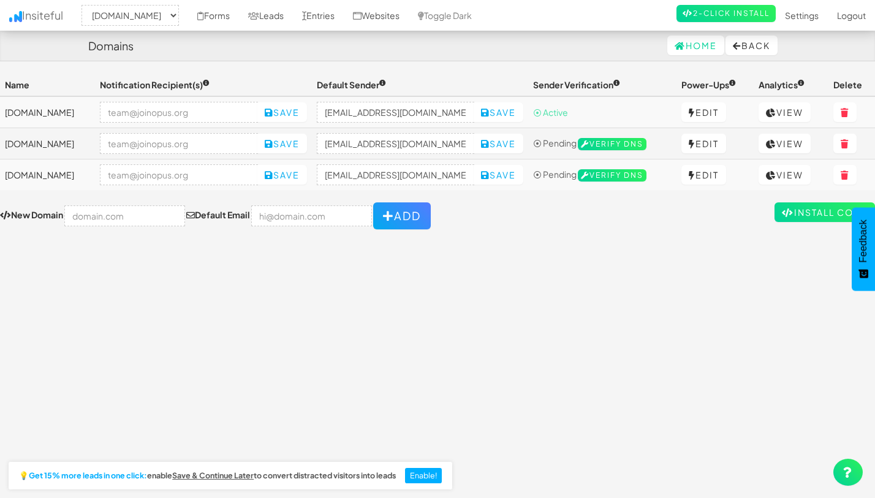
select select "2344"
click at [786, 170] on link "View" at bounding box center [785, 175] width 52 height 20
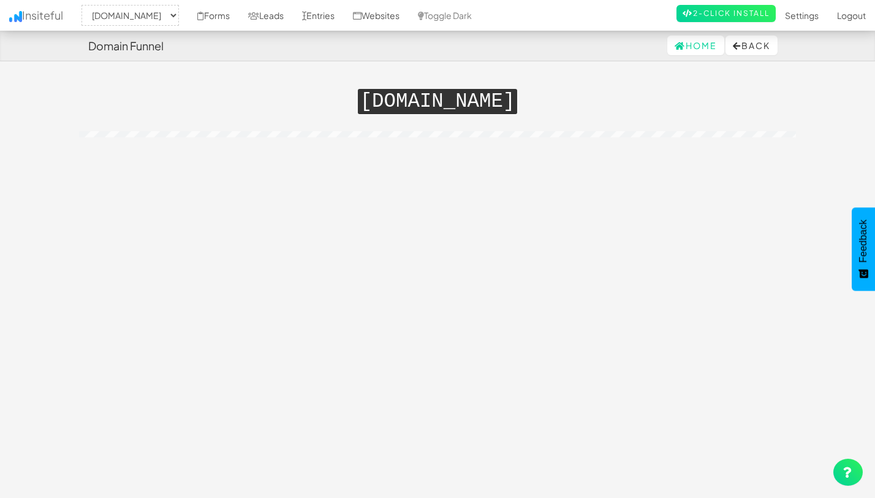
select select "2344"
click at [332, 12] on link "Entries" at bounding box center [318, 15] width 51 height 31
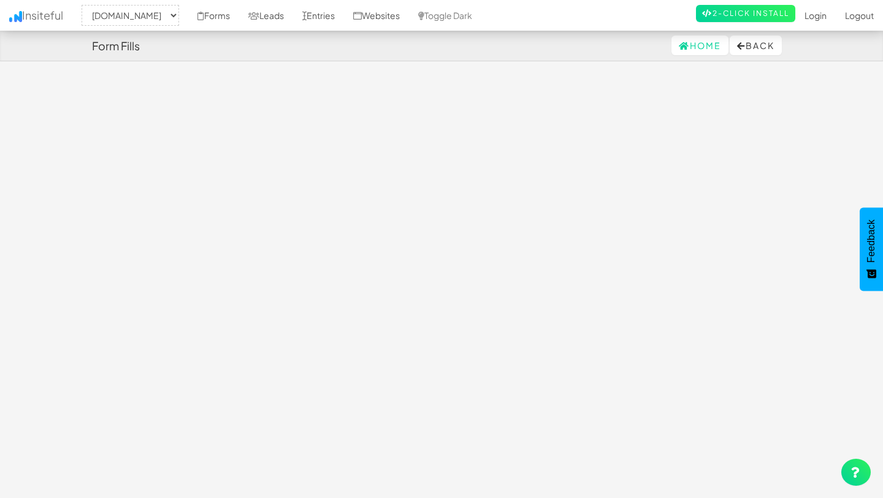
select select "2344"
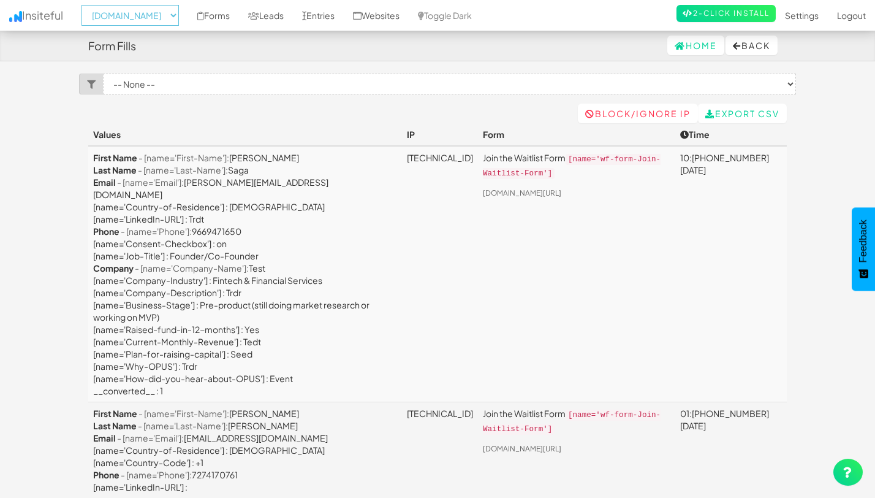
click at [144, 22] on select "-- None -- [DOMAIN_NAME] [DOMAIN_NAME] [DOMAIN_NAME]" at bounding box center [130, 15] width 97 height 21
select select "2528"
click at [85, 5] on select "-- None -- [DOMAIN_NAME] [DOMAIN_NAME] [DOMAIN_NAME]" at bounding box center [130, 15] width 97 height 21
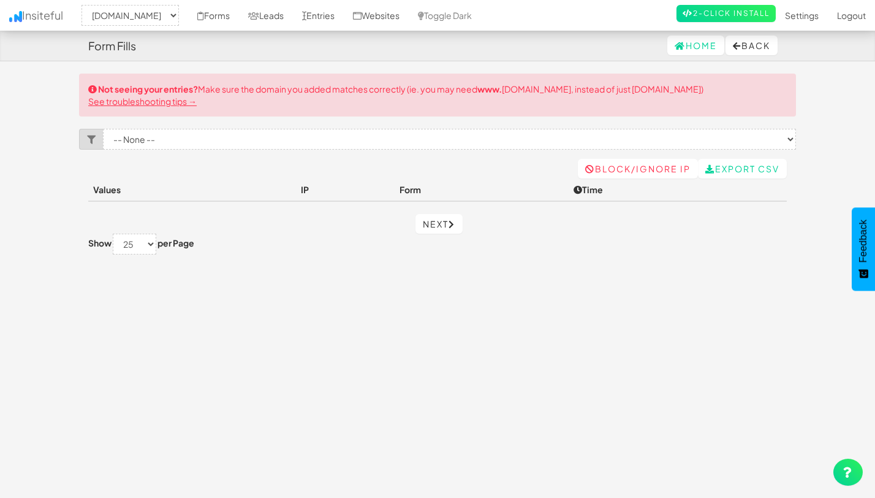
select select "2528"
click at [227, 14] on link "Forms" at bounding box center [213, 15] width 51 height 31
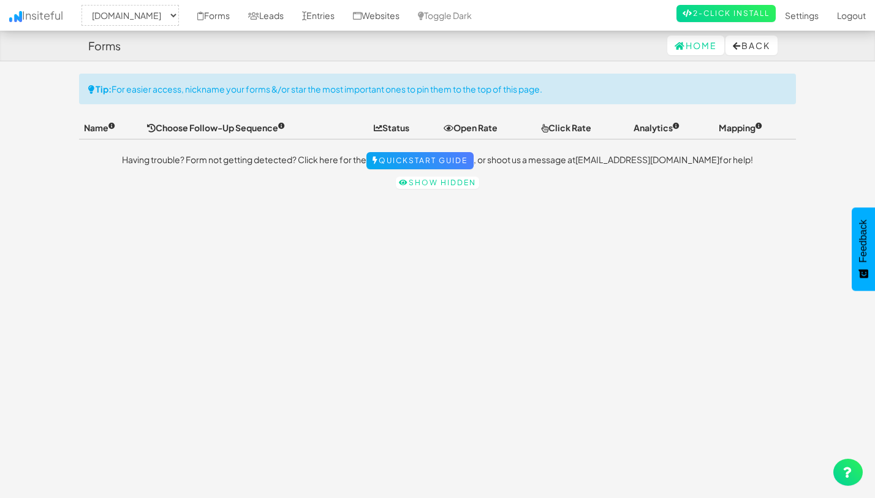
select select "2528"
click at [793, 25] on link "Settings" at bounding box center [802, 15] width 52 height 31
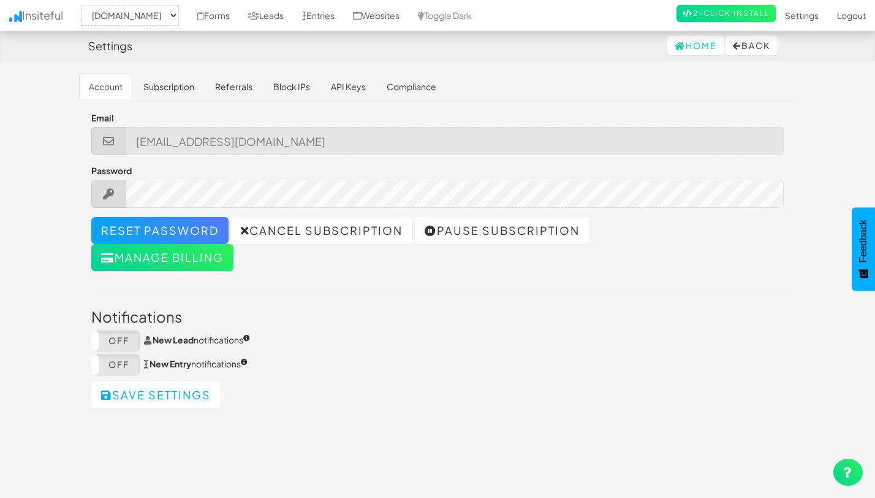
select select "2528"
click at [204, 13] on icon at bounding box center [200, 16] width 7 height 9
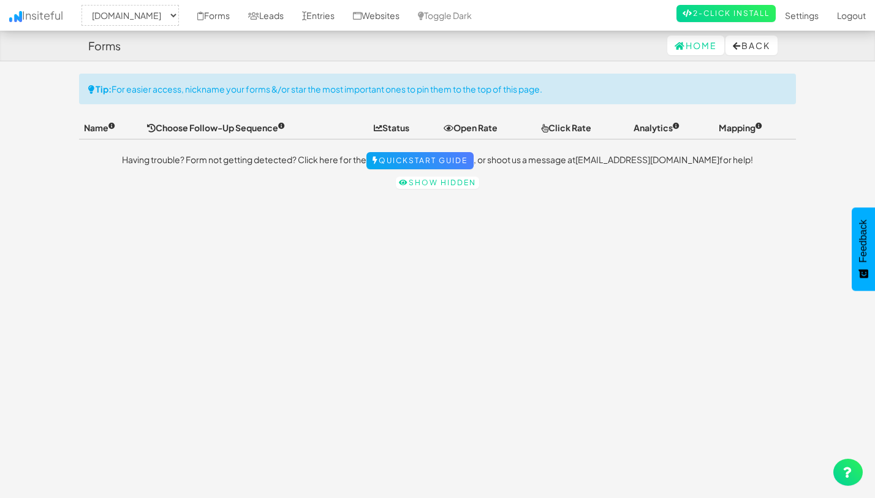
select select "2528"
